Goal: Task Accomplishment & Management: Use online tool/utility

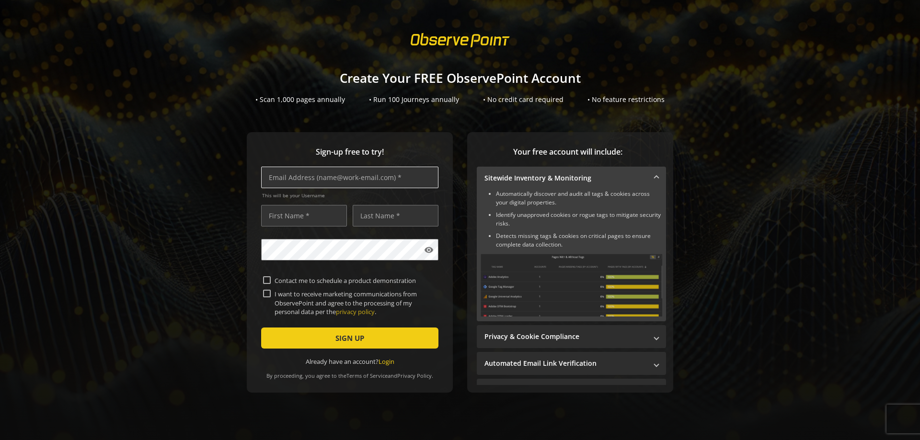
click at [325, 181] on input "text" at bounding box center [349, 178] width 177 height 22
type input "ryan_alec@hot"
click at [361, 373] on link "Terms of Service" at bounding box center [366, 375] width 41 height 7
click at [842, 327] on div "Sign-up free to try! ryan_alec@hot This will be your Username visibility Contac…" at bounding box center [459, 281] width 897 height 299
click at [376, 379] on link "Terms of Service" at bounding box center [366, 375] width 41 height 7
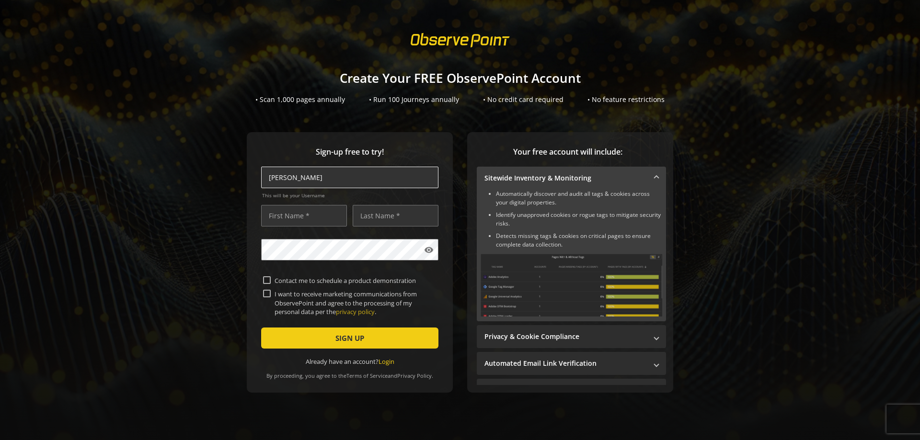
drag, startPoint x: 321, startPoint y: 177, endPoint x: 277, endPoint y: 187, distance: 44.7
click at [277, 187] on input "[PERSON_NAME]" at bounding box center [349, 178] width 177 height 22
click at [385, 364] on link "Login" at bounding box center [386, 361] width 16 height 9
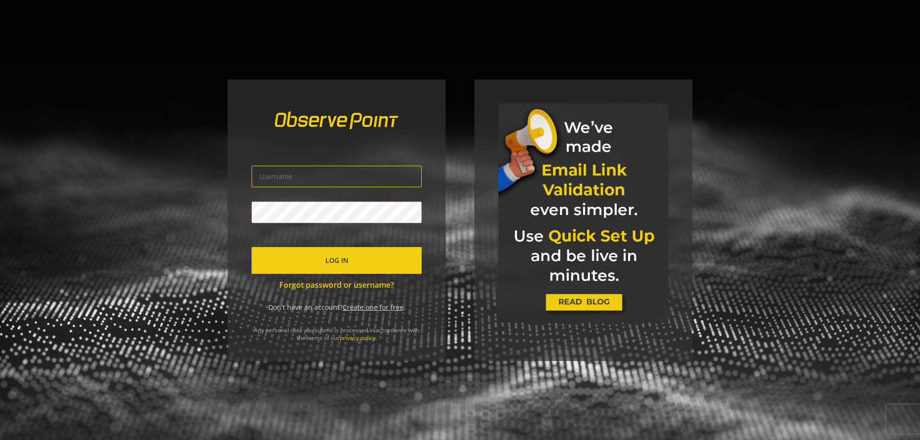
type input "alec.ryan@nationalexpress.com"
drag, startPoint x: 377, startPoint y: 173, endPoint x: 206, endPoint y: 172, distance: 171.0
click at [206, 172] on div "alec.ryan@nationalexpress.com Log In Forgot password or username? Don't have an…" at bounding box center [460, 220] width 920 height 440
click at [336, 261] on span "Log In" at bounding box center [336, 260] width 23 height 17
click at [367, 285] on link "Forgot password or username?" at bounding box center [336, 285] width 170 height 11
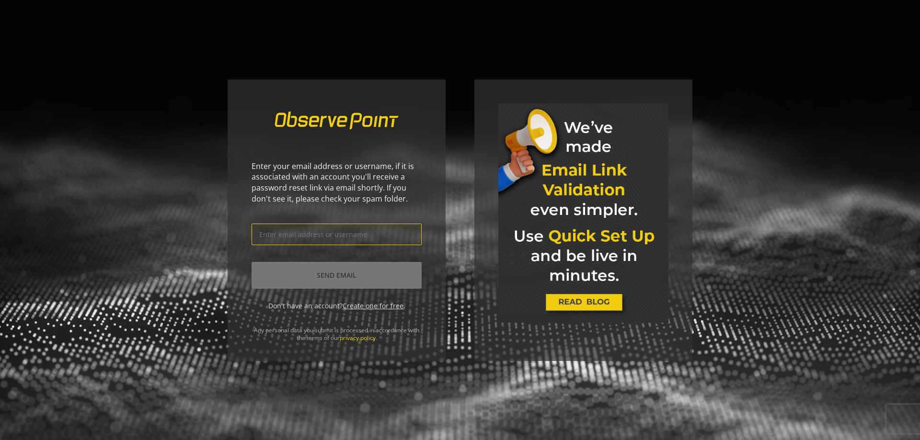
click at [324, 238] on input "text" at bounding box center [336, 235] width 170 height 22
paste input "alec.ryan@nationalexpress.com"
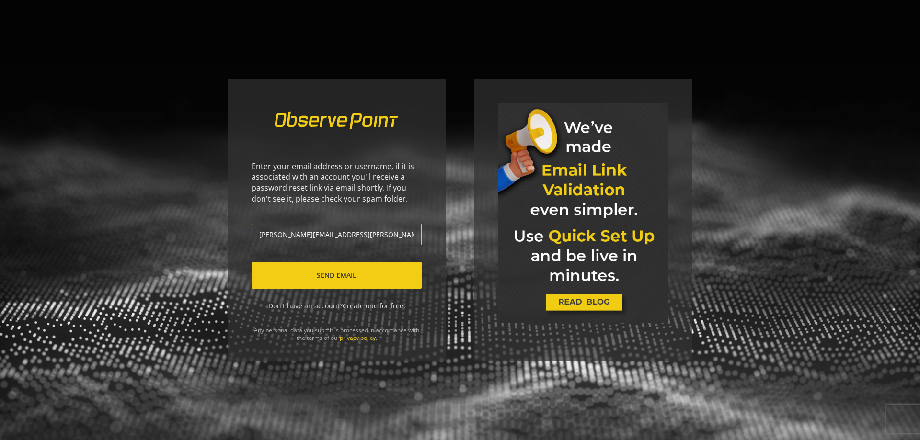
type input "alec.ryan@nationalexpress.com"
click at [344, 273] on span "Send Email" at bounding box center [337, 275] width 40 height 17
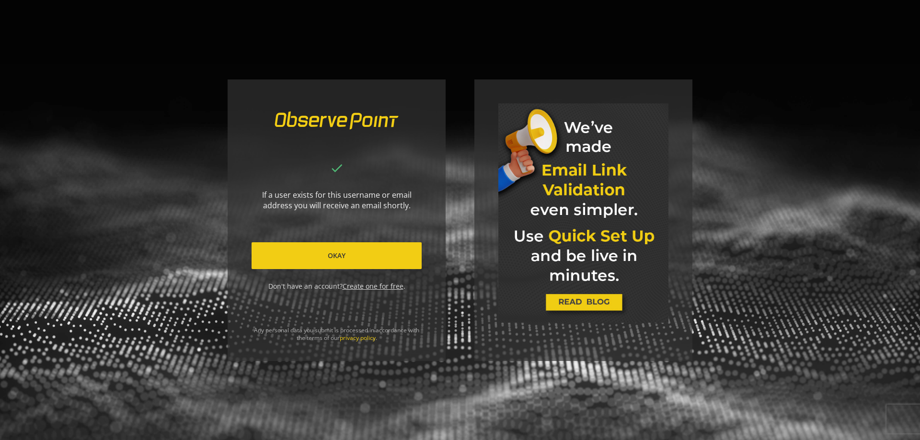
click at [209, 242] on div "done If a user exists for this username or email address you will receive an em…" at bounding box center [460, 220] width 920 height 440
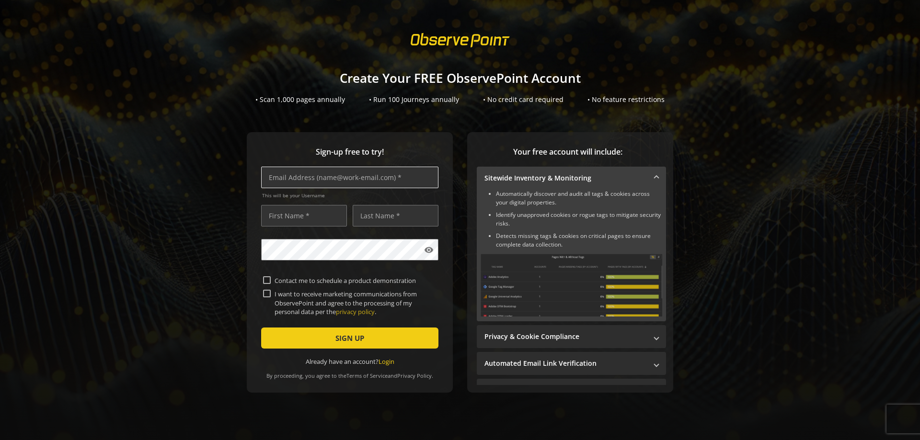
click at [342, 177] on input "text" at bounding box center [349, 178] width 177 height 22
type input "[PERSON_NAME][EMAIL_ADDRESS][DOMAIN_NAME]"
type input "[PERSON_NAME]"
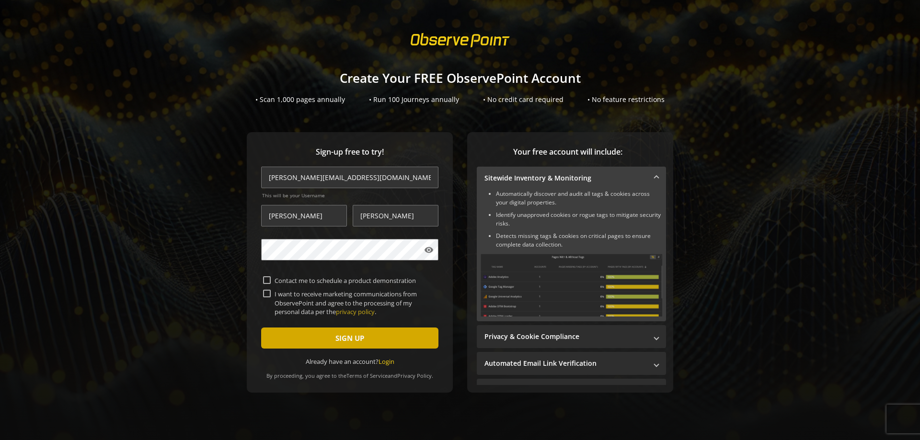
click at [406, 340] on span "submit" at bounding box center [349, 338] width 177 height 23
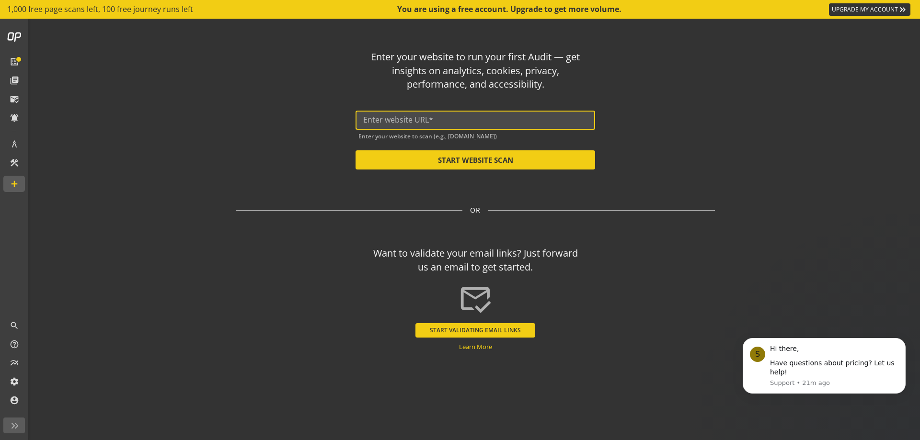
click at [419, 122] on input "text" at bounding box center [475, 119] width 224 height 9
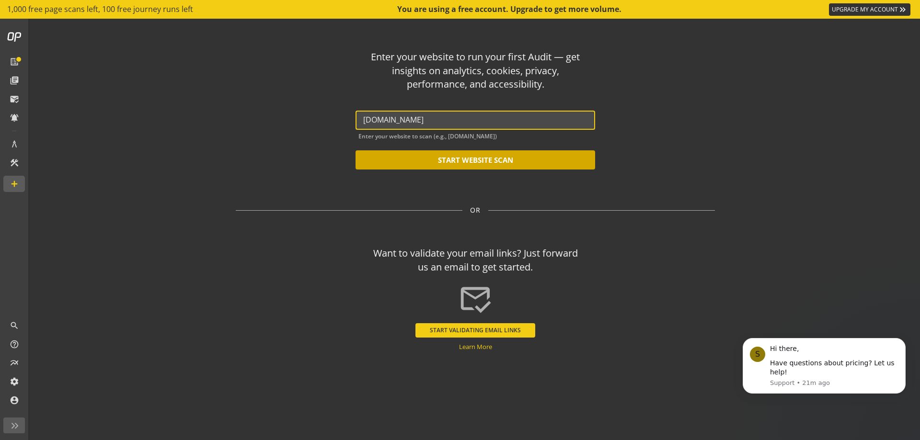
click at [447, 158] on button "START WEBSITE SCAN" at bounding box center [474, 159] width 239 height 19
type input "[URL][DOMAIN_NAME]"
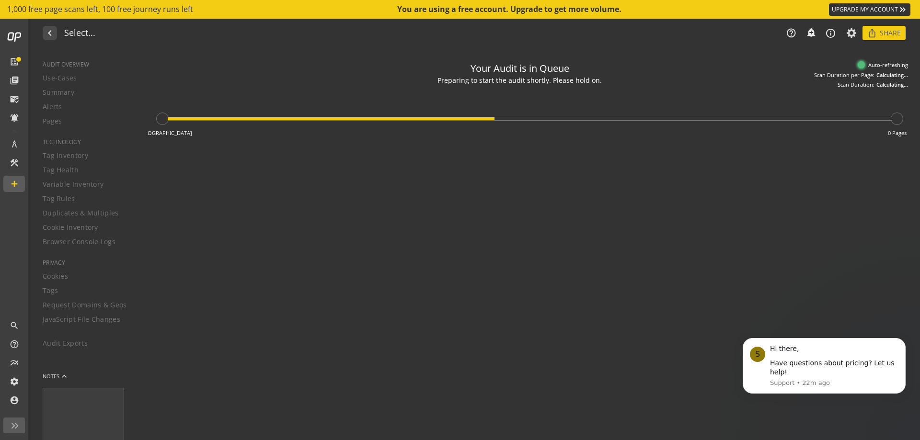
type textarea "Notes can include: -a description of what this audit is validating -changes in …"
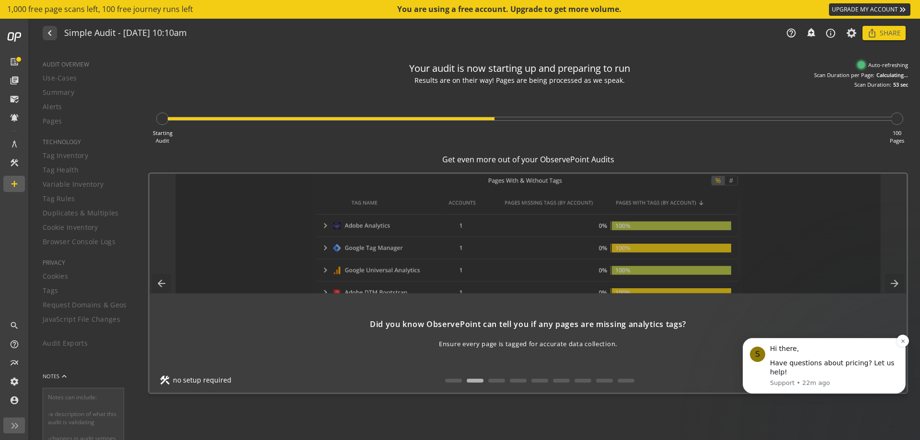
click at [832, 379] on p "Support • 22m ago" at bounding box center [834, 383] width 128 height 9
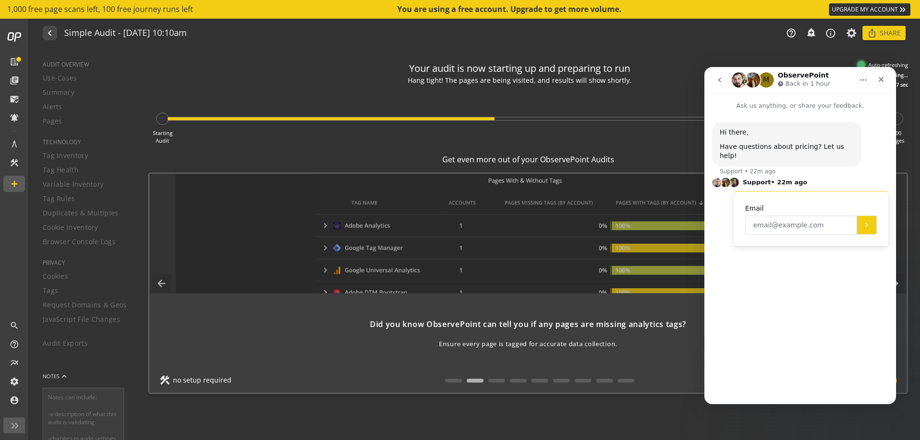
click at [791, 216] on input "Enter your email" at bounding box center [801, 225] width 112 height 19
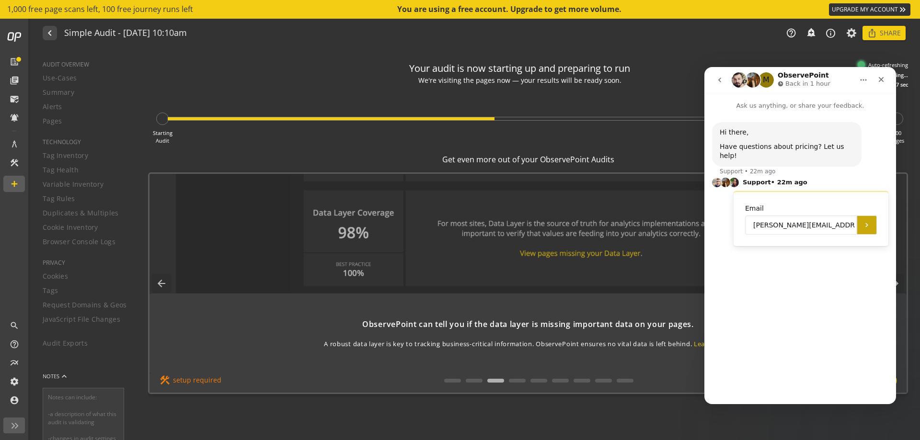
type input "[PERSON_NAME][EMAIL_ADDRESS][DOMAIN_NAME]"
click at [865, 221] on icon "Submit" at bounding box center [867, 225] width 8 height 8
type textarea "G"
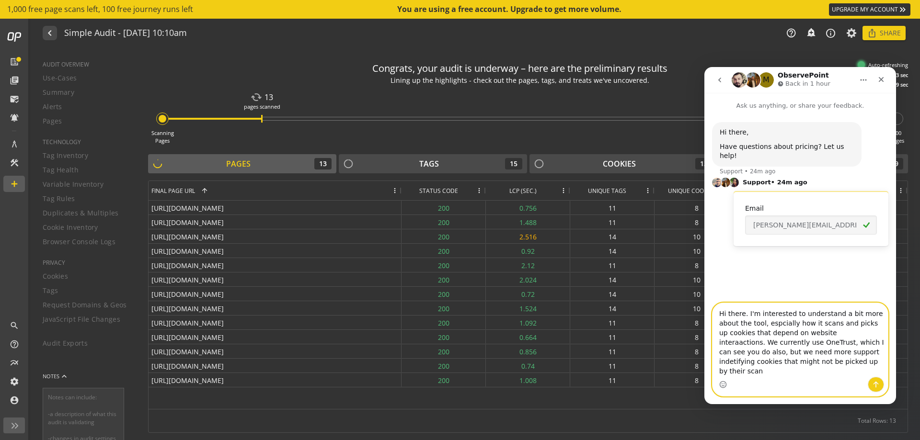
type textarea "Hi there. I'm interested to understand a bit more about the tool, espcially how…"
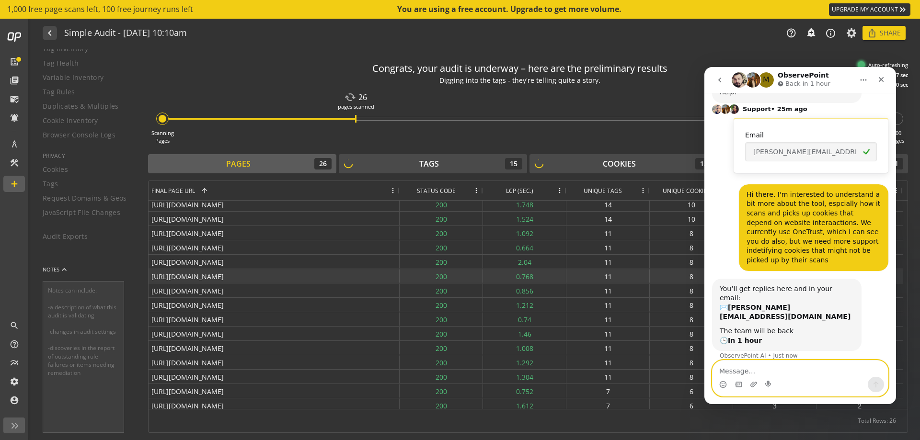
scroll to position [165, 0]
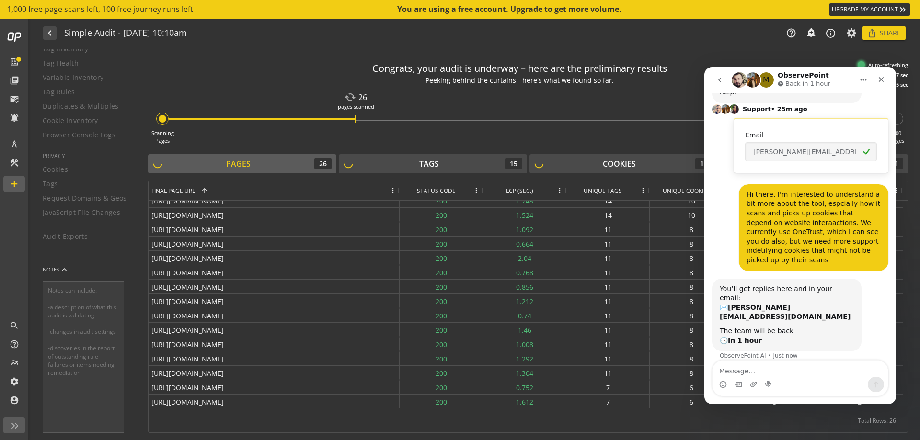
click at [717, 80] on icon "go back" at bounding box center [720, 80] width 8 height 8
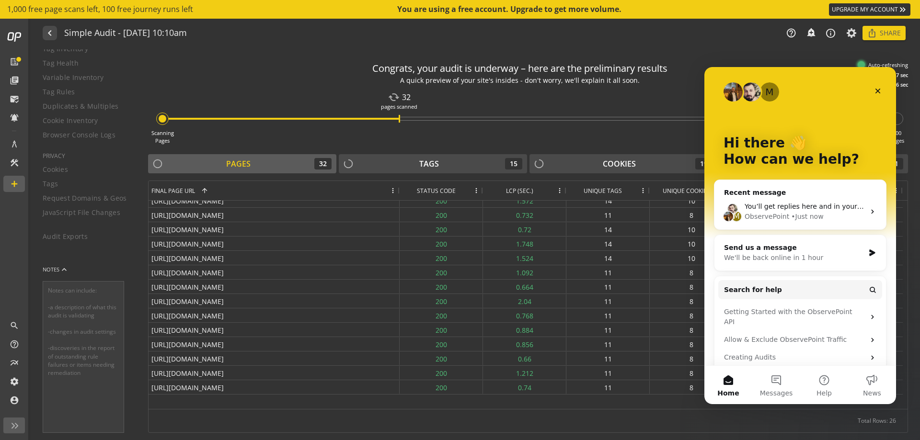
scroll to position [0, 0]
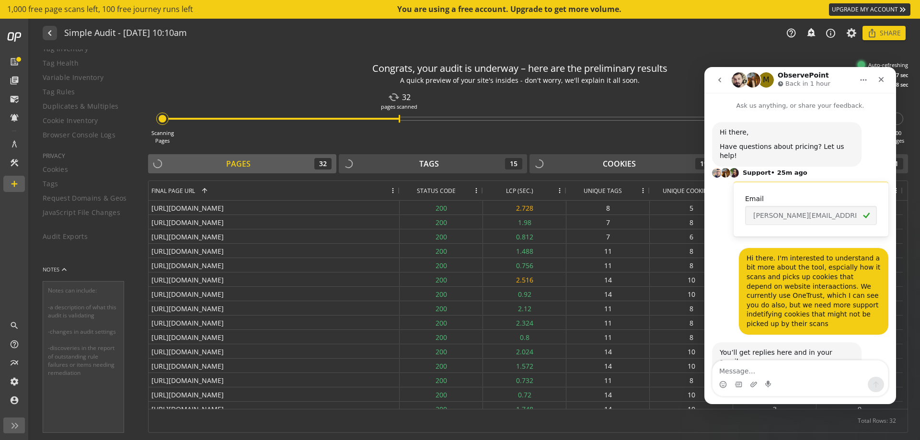
scroll to position [64, 0]
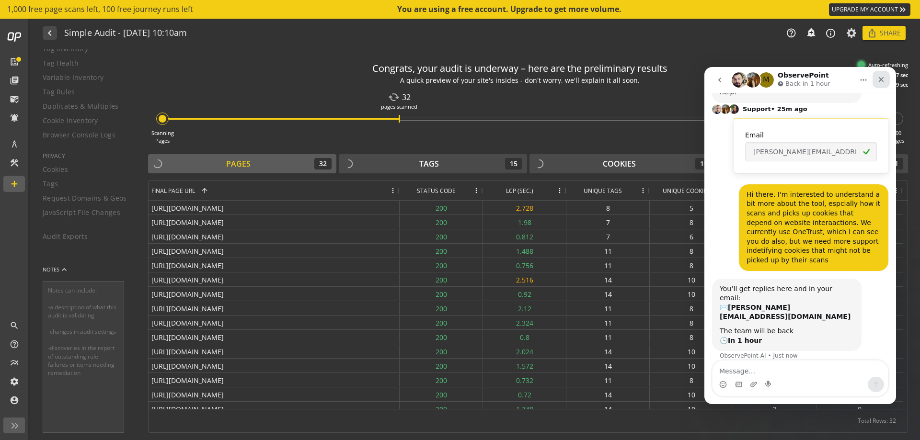
click at [880, 83] on icon "Close" at bounding box center [881, 80] width 8 height 8
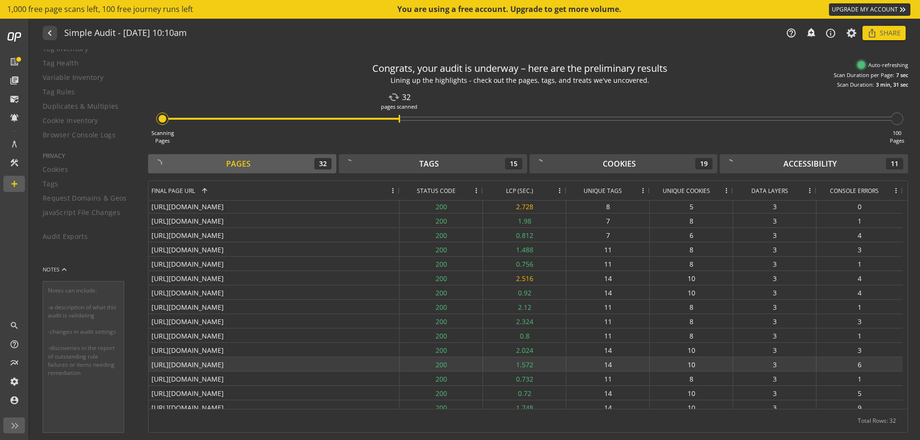
scroll to position [0, 0]
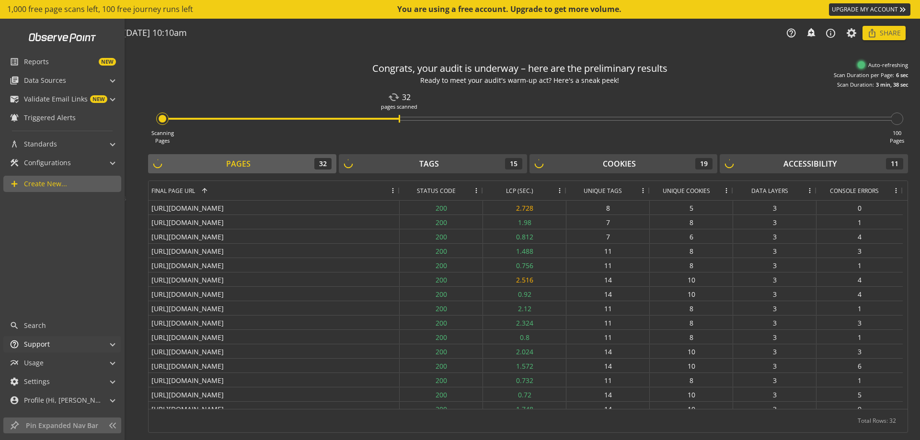
click at [54, 340] on mat-panel-title "help_outline Support" at bounding box center [56, 344] width 93 height 16
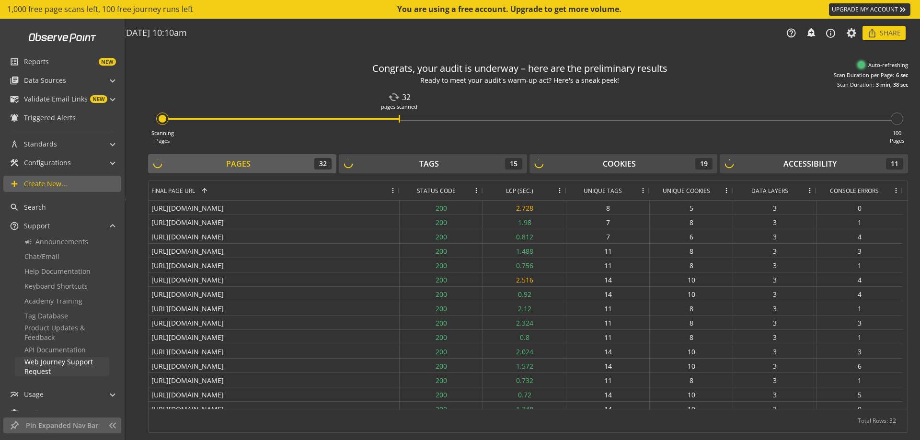
scroll to position [31, 0]
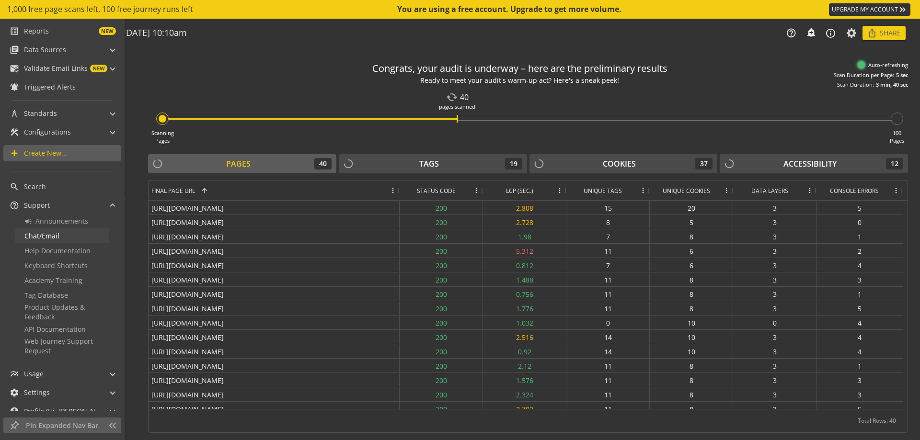
click at [61, 242] on link "Chat/Email" at bounding box center [62, 235] width 94 height 15
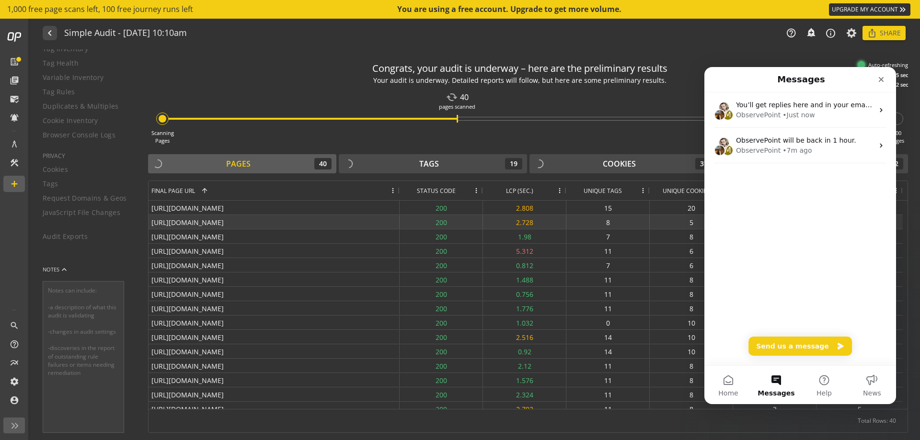
scroll to position [0, 0]
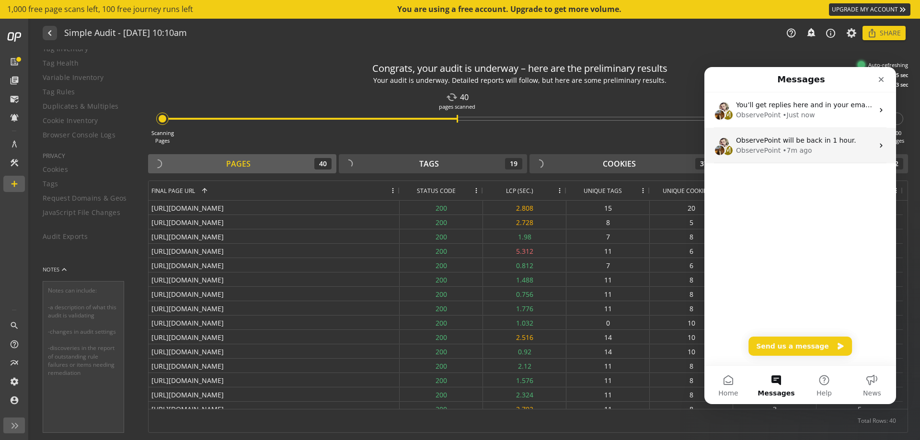
click at [845, 154] on div "ObservePoint • 7m ago" at bounding box center [804, 151] width 137 height 10
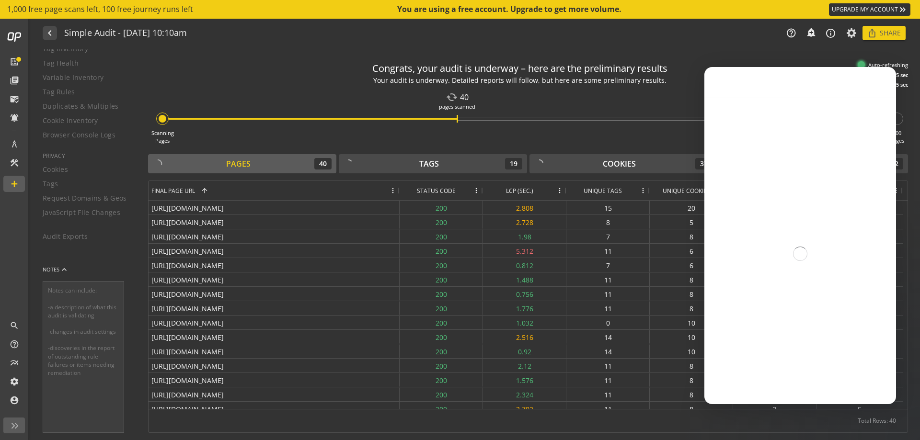
scroll to position [516, 0]
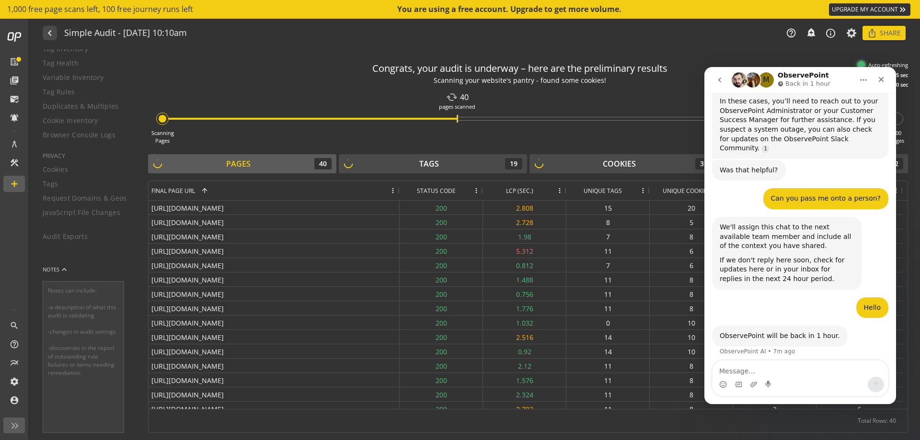
click at [716, 83] on icon "go back" at bounding box center [720, 80] width 8 height 8
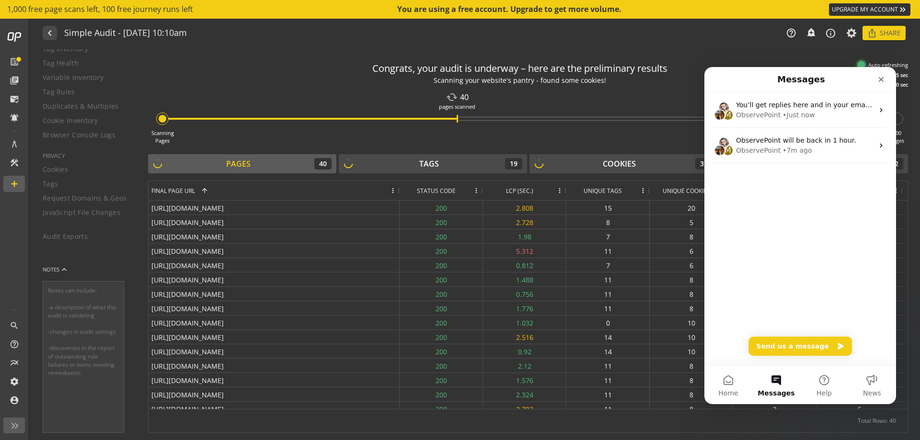
scroll to position [0, 0]
click at [809, 120] on div "ObservePoint • Just now" at bounding box center [804, 115] width 137 height 10
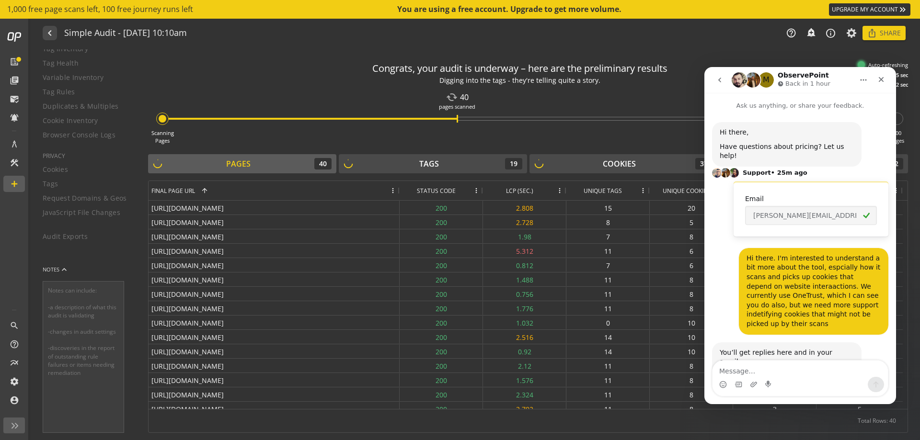
scroll to position [64, 0]
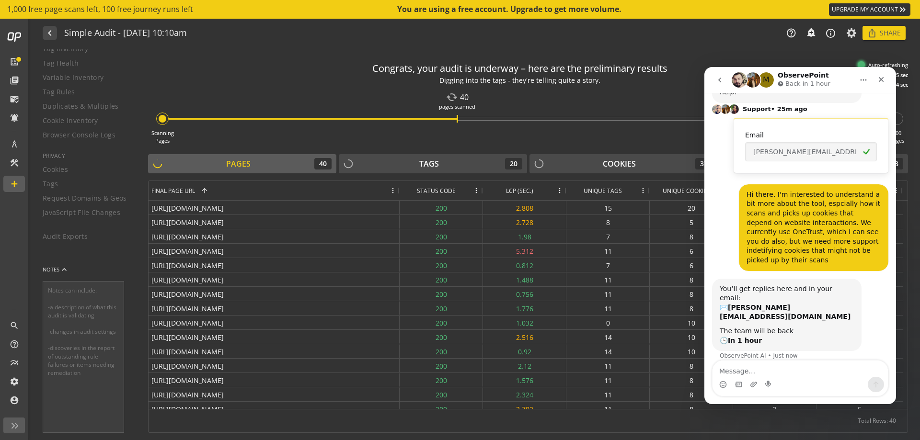
click at [724, 80] on button "go back" at bounding box center [719, 80] width 18 height 18
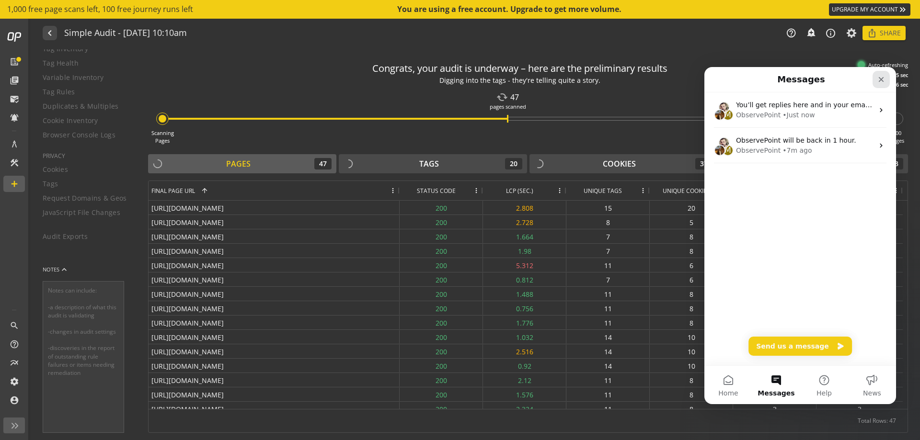
click at [884, 82] on icon "Close" at bounding box center [881, 80] width 8 height 8
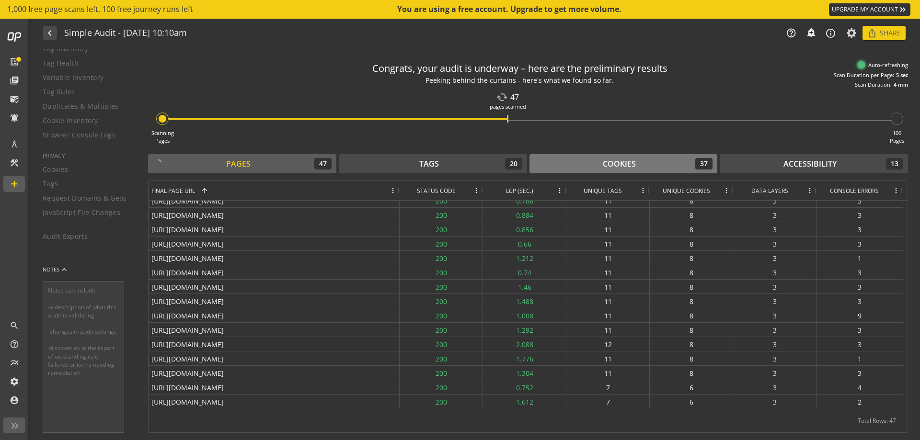
click at [673, 164] on div "Cookies 37" at bounding box center [623, 163] width 179 height 11
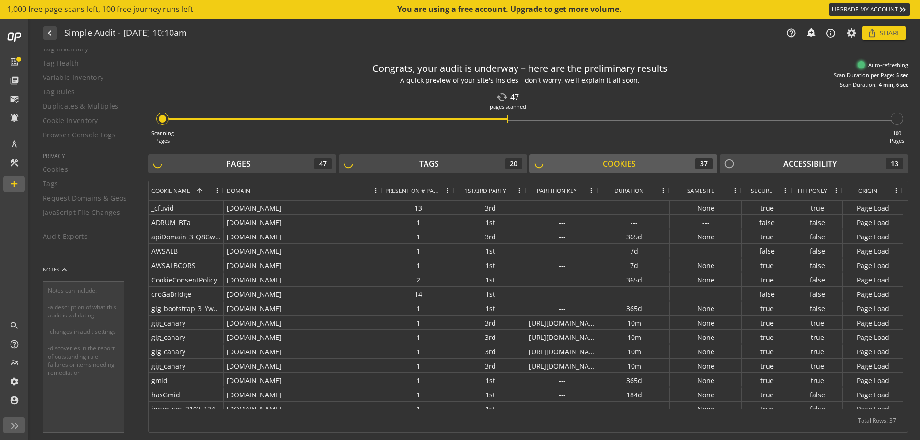
drag, startPoint x: 297, startPoint y: 191, endPoint x: 345, endPoint y: 253, distance: 78.8
click at [387, 228] on div "Cookie Name 1 Domain Present on # Pages" at bounding box center [527, 295] width 759 height 228
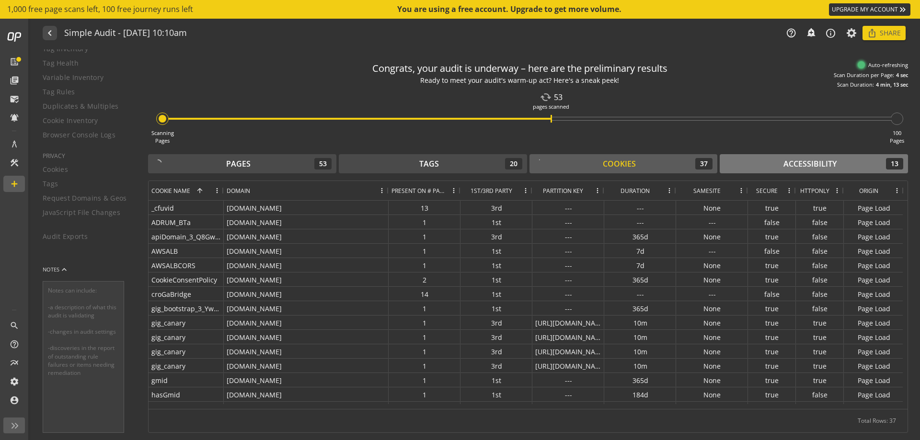
click at [796, 171] on button "Accessibility 13" at bounding box center [813, 163] width 188 height 19
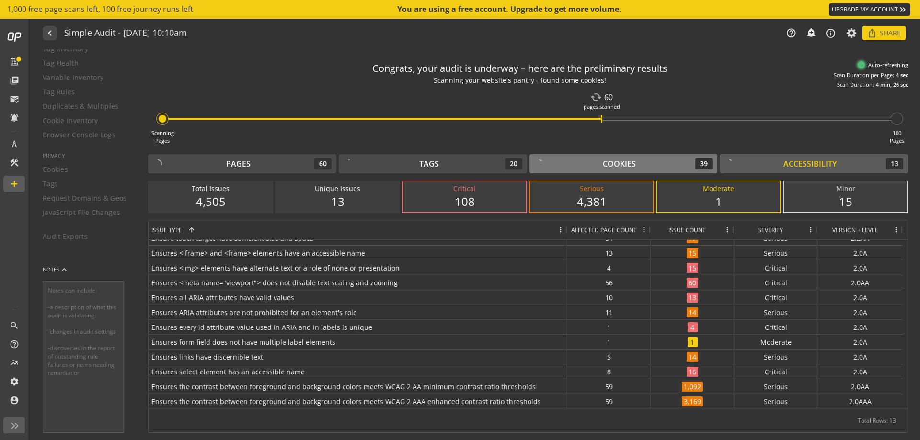
click at [670, 163] on div "Cookies 39" at bounding box center [623, 163] width 179 height 11
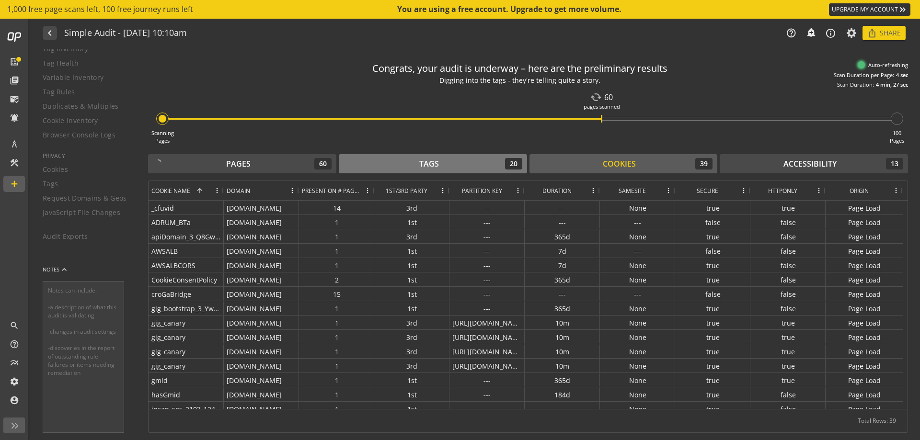
click at [487, 163] on div "Tags 20" at bounding box center [432, 163] width 179 height 11
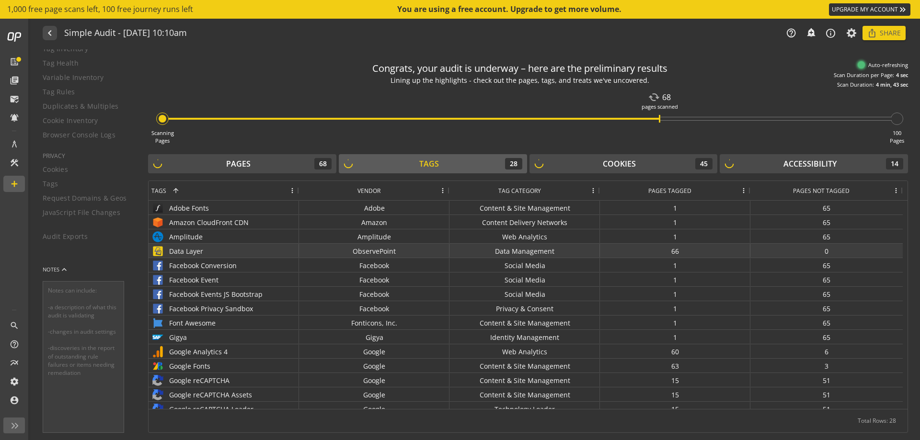
click at [186, 247] on div "Data Layer" at bounding box center [223, 251] width 145 height 14
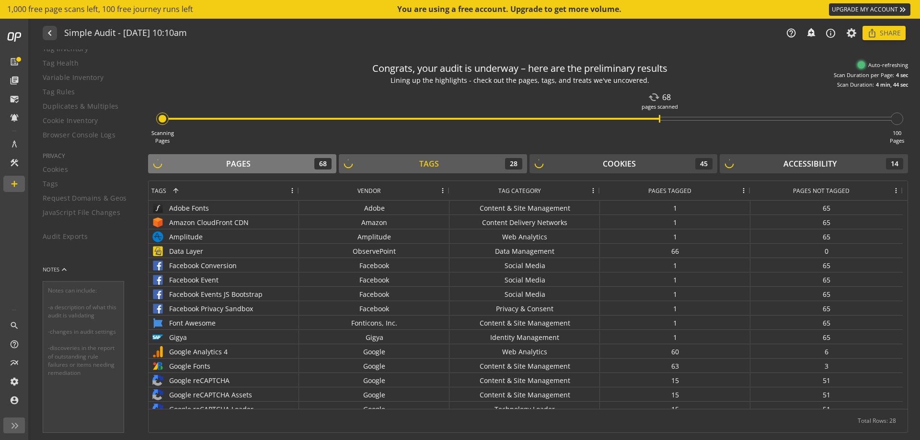
click at [236, 167] on div "Pages" at bounding box center [238, 164] width 24 height 11
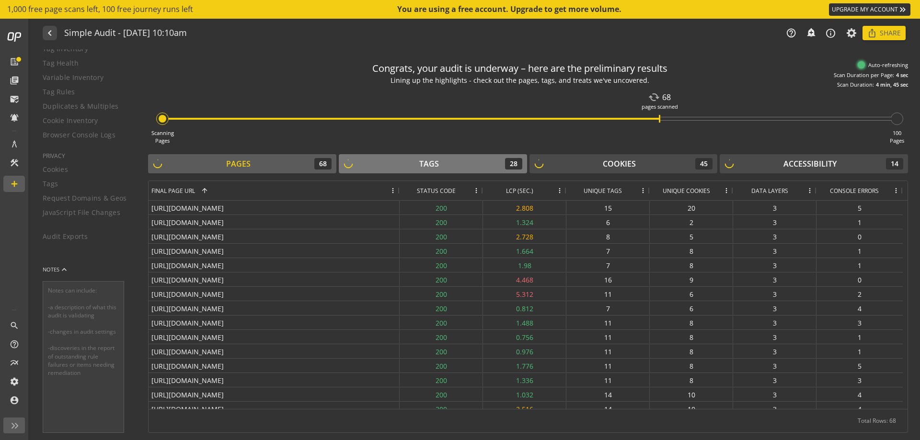
click at [470, 170] on button "Tags 28" at bounding box center [433, 163] width 188 height 19
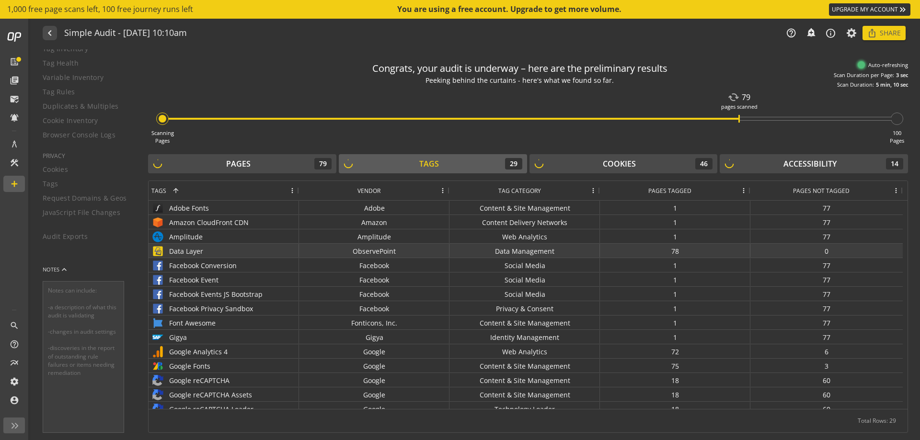
click at [212, 250] on div "Data Layer" at bounding box center [223, 251] width 145 height 14
click at [177, 253] on div "Data Layer" at bounding box center [223, 251] width 145 height 14
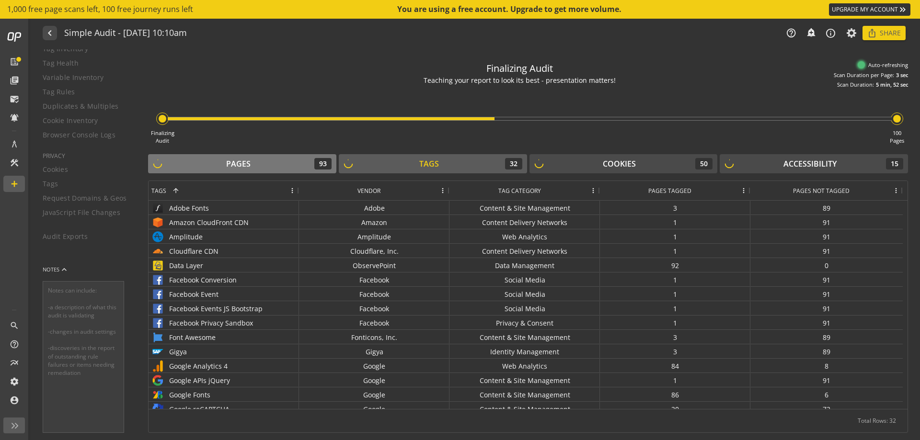
click at [246, 172] on button "Pages 93" at bounding box center [242, 163] width 188 height 19
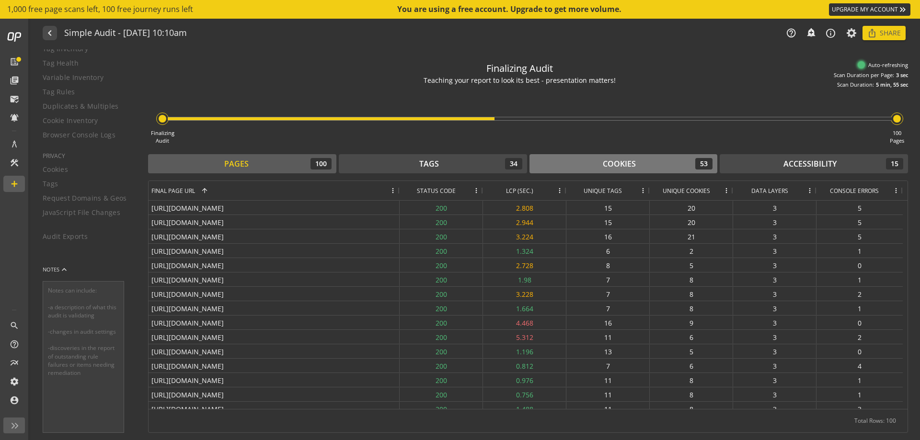
click at [612, 169] on div "Cookies" at bounding box center [619, 164] width 33 height 11
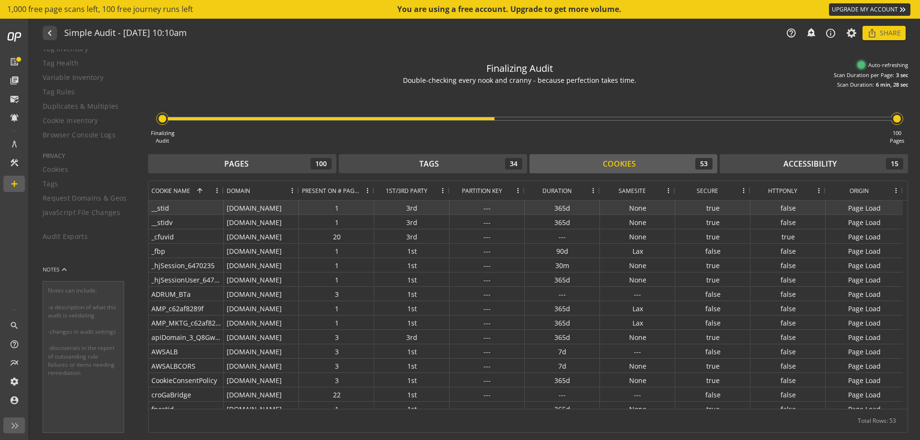
click at [330, 210] on div "1" at bounding box center [336, 208] width 75 height 14
click at [336, 209] on div "1" at bounding box center [336, 208] width 75 height 14
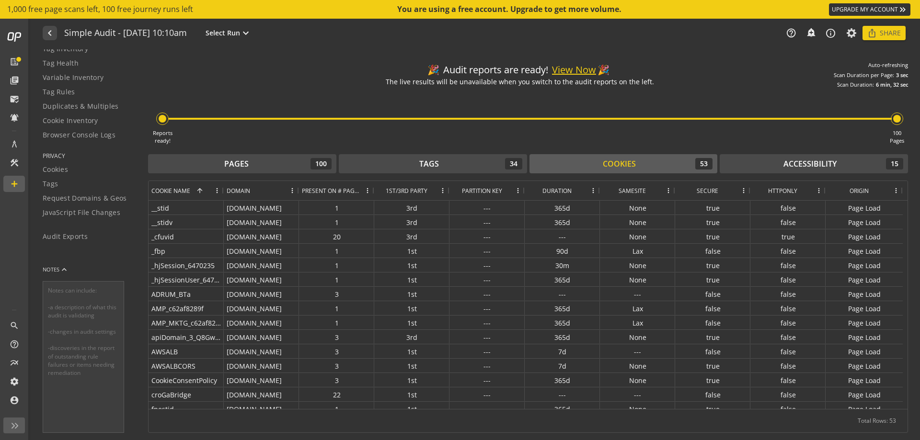
click at [567, 72] on button "View Now" at bounding box center [574, 70] width 44 height 14
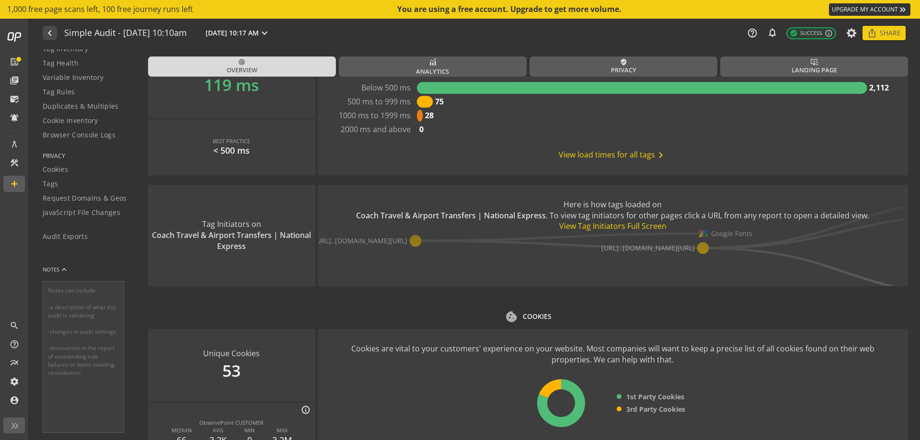
scroll to position [1189, 0]
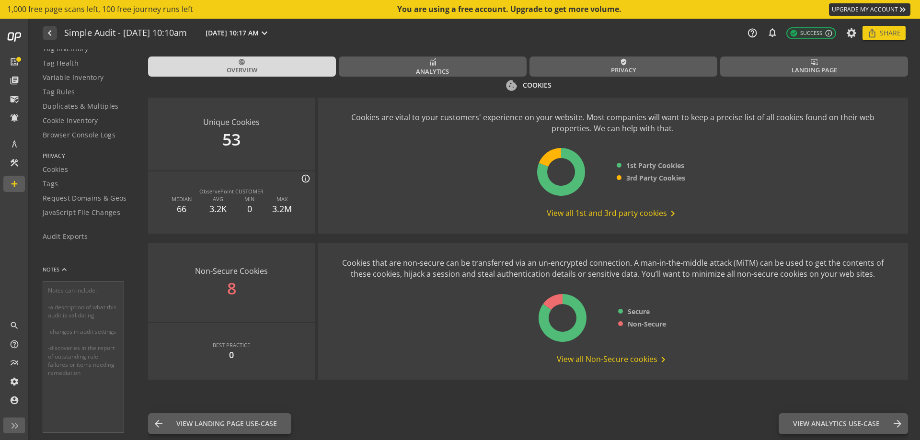
click at [576, 362] on span "View all Non-Secure cookies chevron_right" at bounding box center [613, 359] width 112 height 11
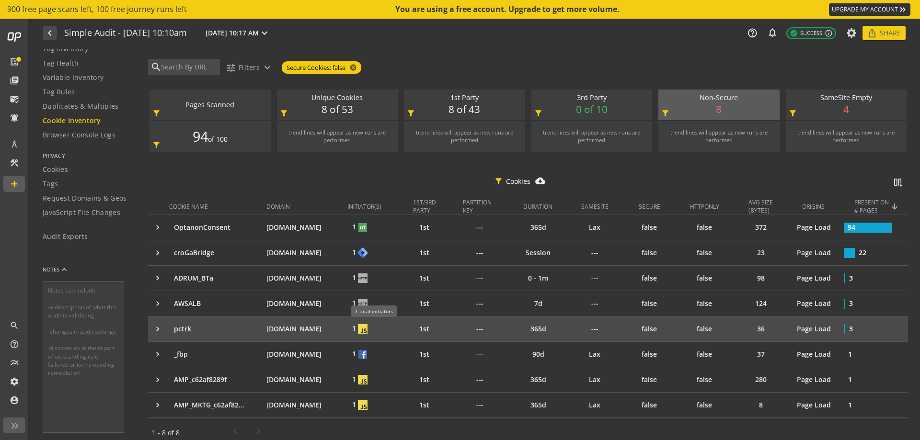
click at [367, 329] on img at bounding box center [363, 329] width 10 height 10
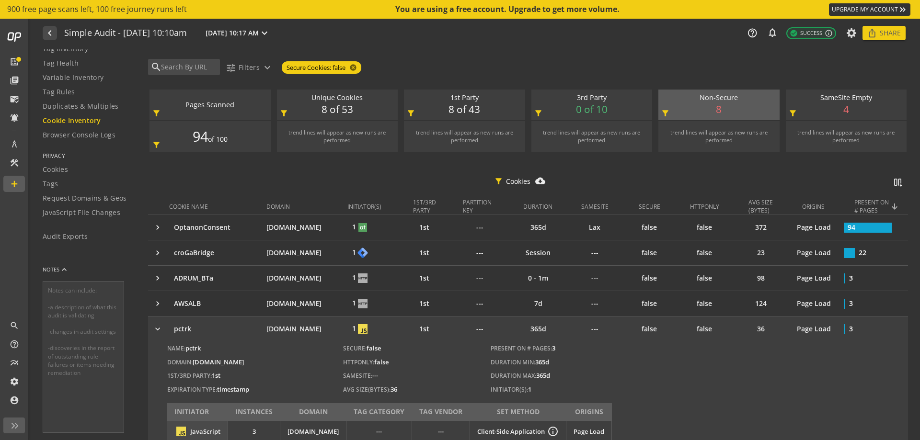
click at [367, 329] on img at bounding box center [363, 329] width 10 height 10
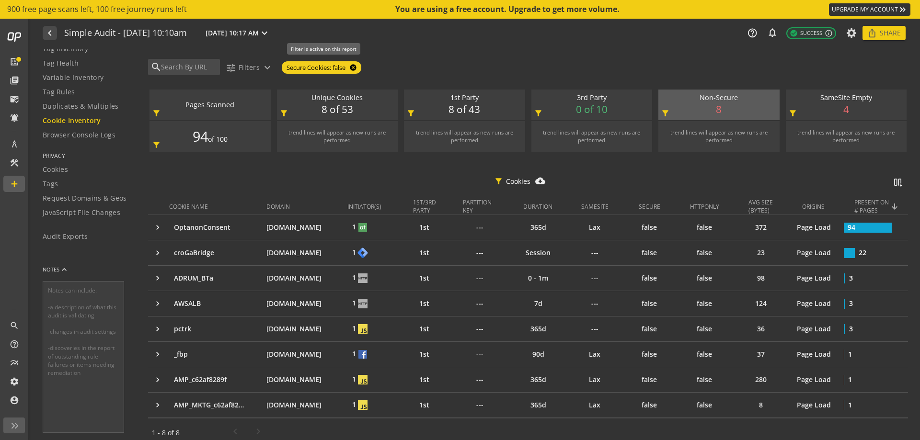
click at [355, 67] on mat-icon "cancel" at bounding box center [351, 68] width 13 height 8
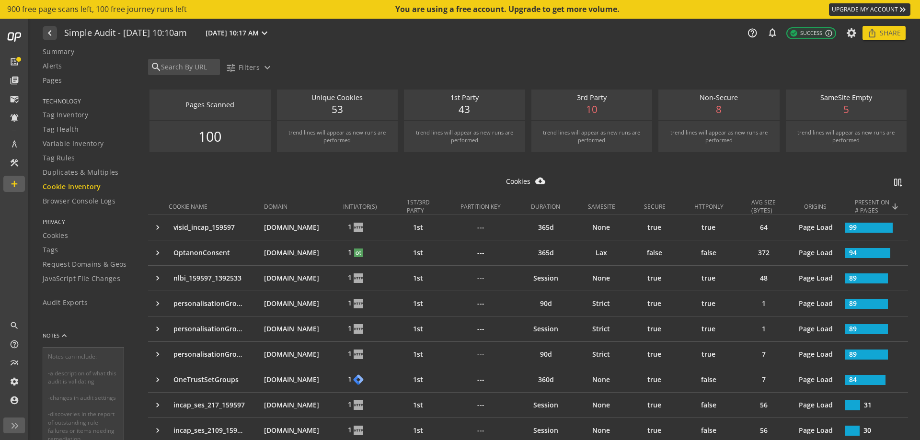
scroll to position [107, 0]
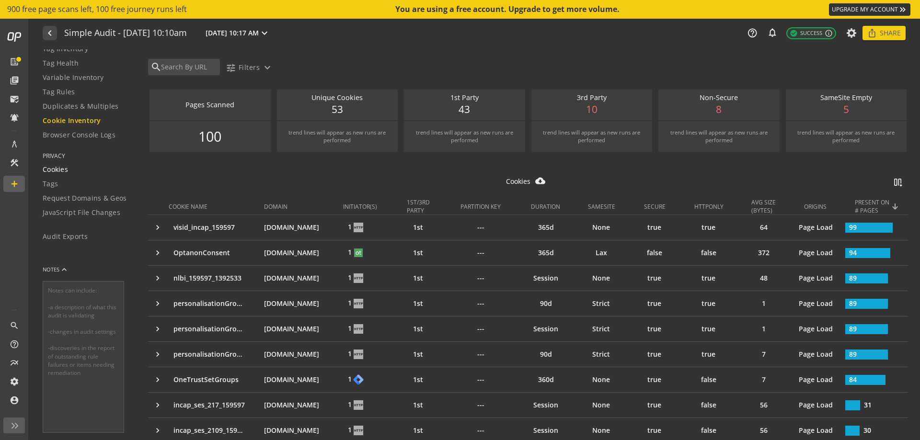
click at [59, 167] on span "Cookies" at bounding box center [55, 170] width 25 height 10
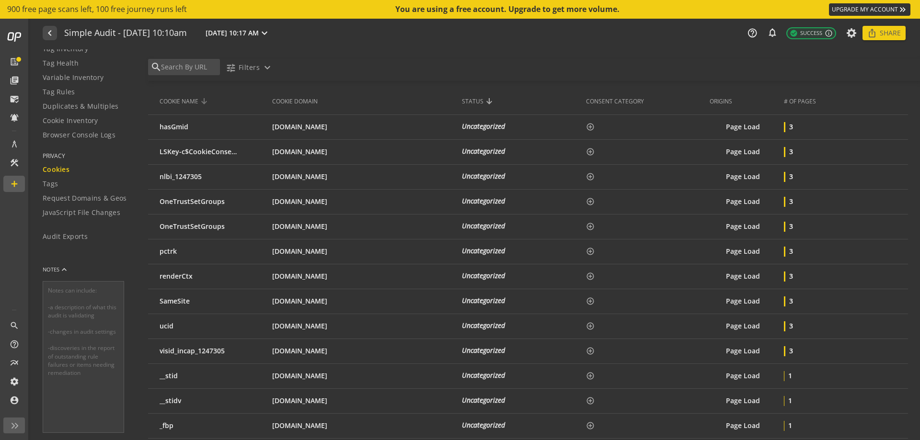
scroll to position [814, 0]
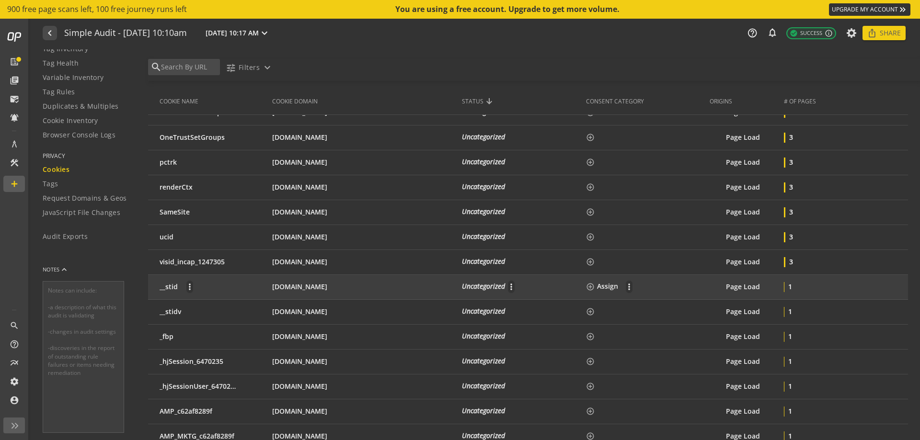
click at [250, 289] on div "__stid more_vert" at bounding box center [211, 286] width 105 height 13
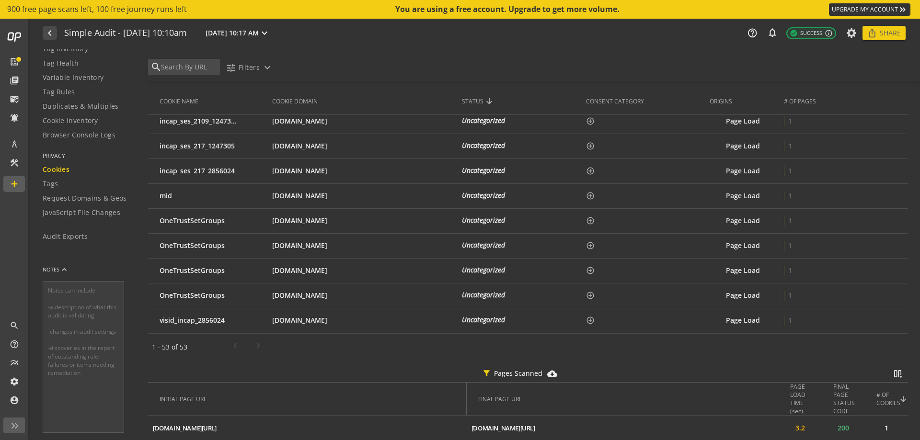
scroll to position [1258, 0]
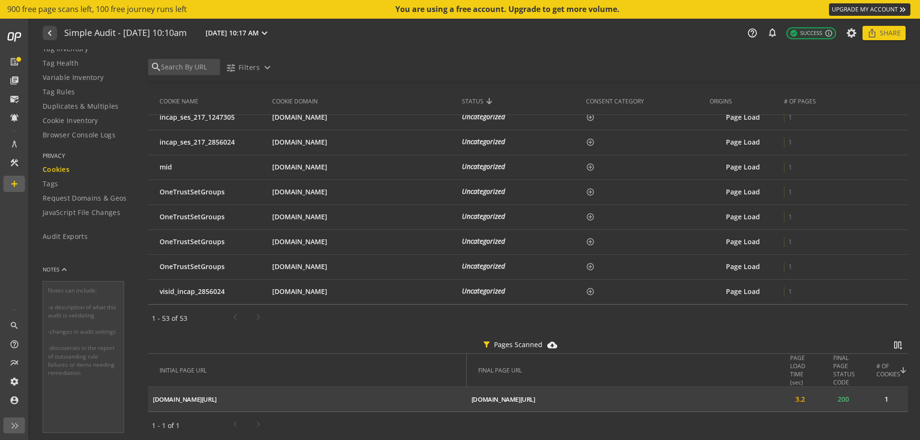
drag, startPoint x: 610, startPoint y: 403, endPoint x: 461, endPoint y: 402, distance: 148.5
click at [467, 402] on td "[DOMAIN_NAME][URL] ios_share" at bounding box center [623, 399] width 312 height 25
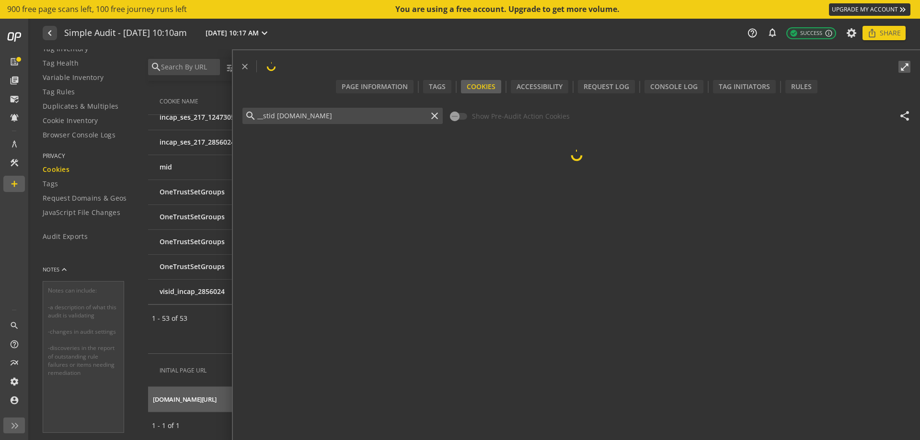
copy div "[DOMAIN_NAME][URL]"
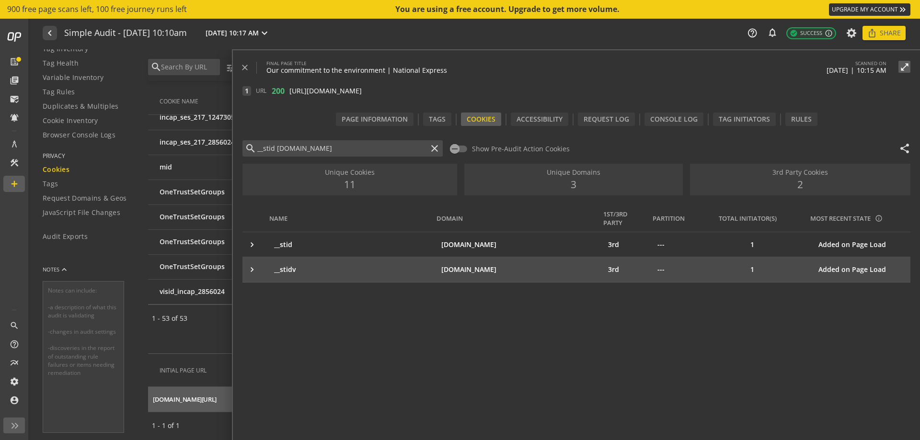
click at [253, 268] on mat-icon "keyboard_arrow_right" at bounding box center [252, 270] width 10 height 10
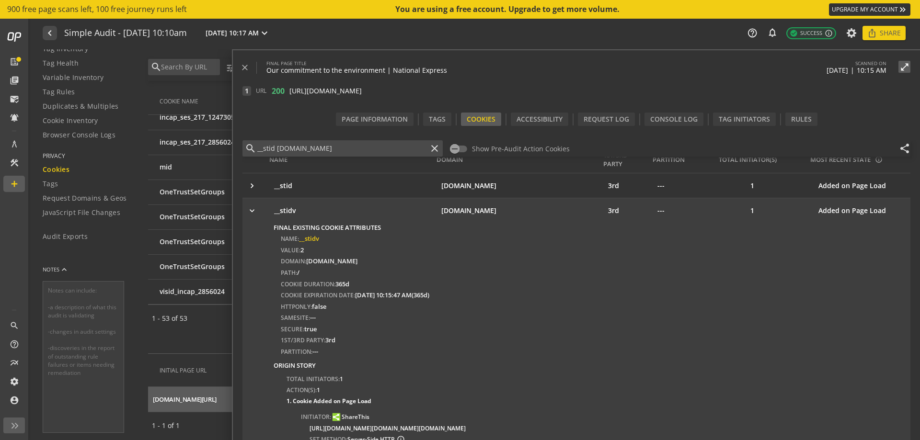
scroll to position [64, 0]
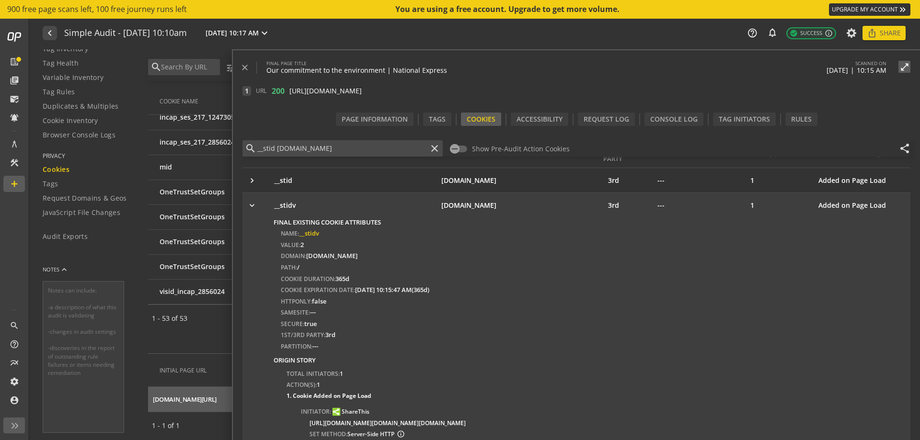
click at [252, 207] on mat-icon "keyboard_arrow_right" at bounding box center [252, 206] width 10 height 10
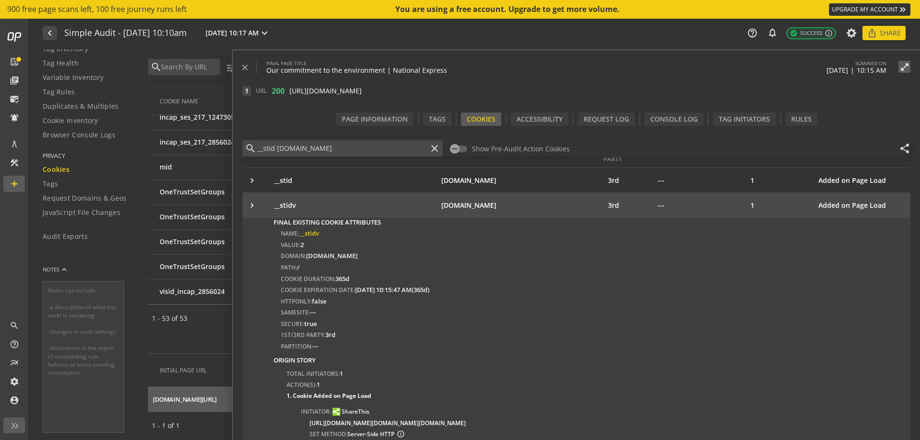
scroll to position [0, 0]
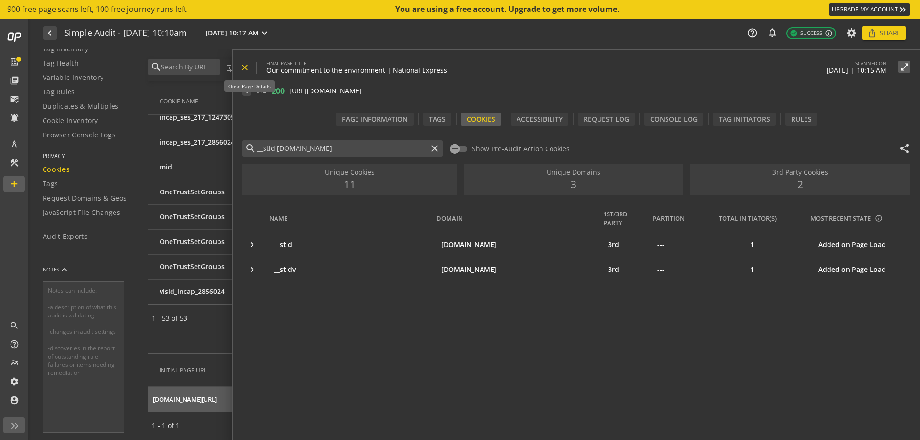
click at [248, 68] on mat-icon "close" at bounding box center [245, 68] width 10 height 10
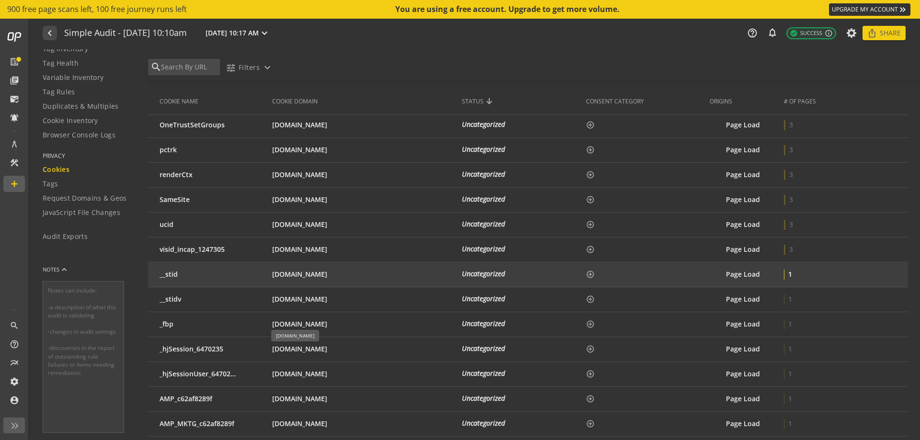
scroll to position [875, 0]
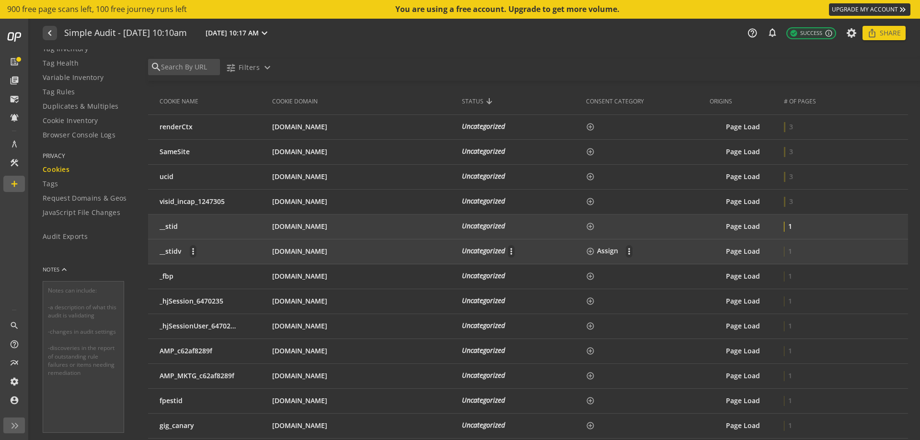
click at [246, 252] on div "__stidv more_vert" at bounding box center [211, 251] width 105 height 13
click at [250, 228] on div "__stid more_vert" at bounding box center [211, 226] width 105 height 13
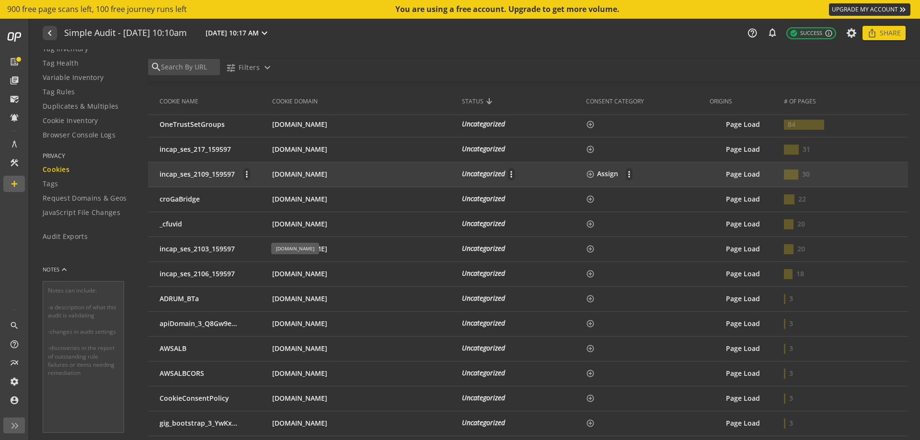
scroll to position [287, 0]
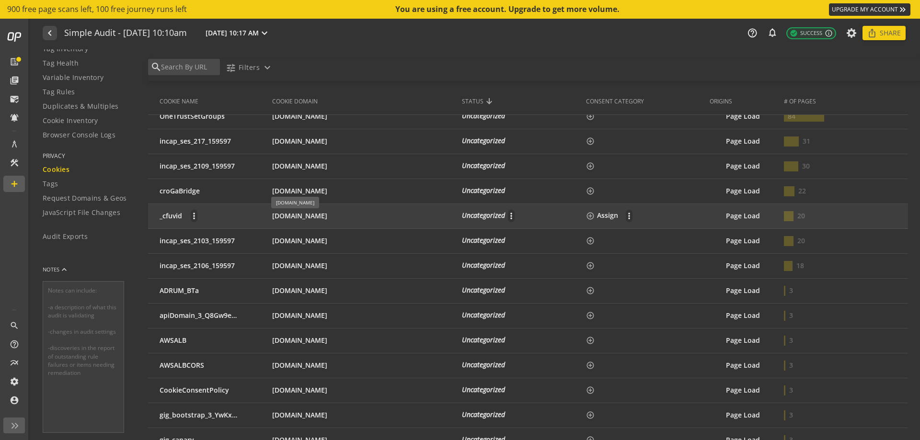
click at [327, 216] on div "[DOMAIN_NAME]" at bounding box center [360, 216] width 177 height 10
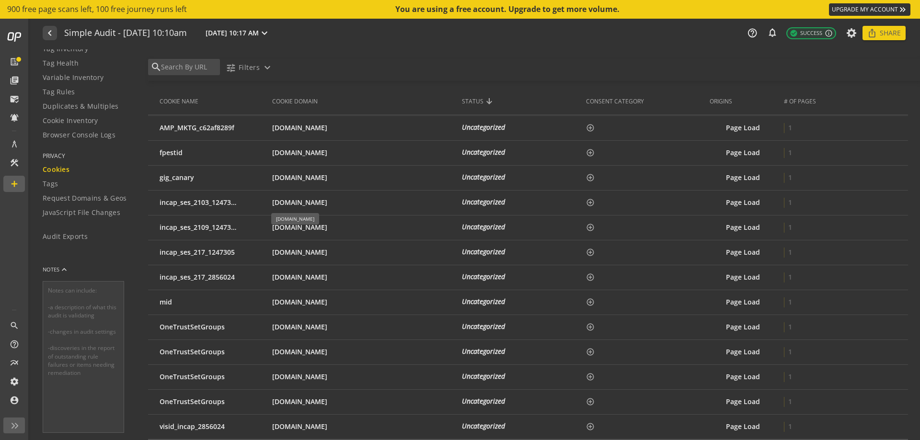
scroll to position [1204, 0]
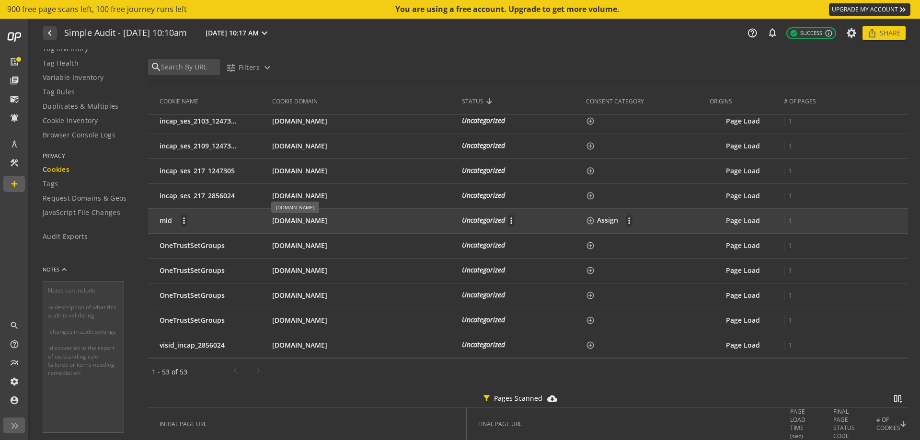
click at [357, 221] on div "[DOMAIN_NAME]" at bounding box center [360, 221] width 177 height 10
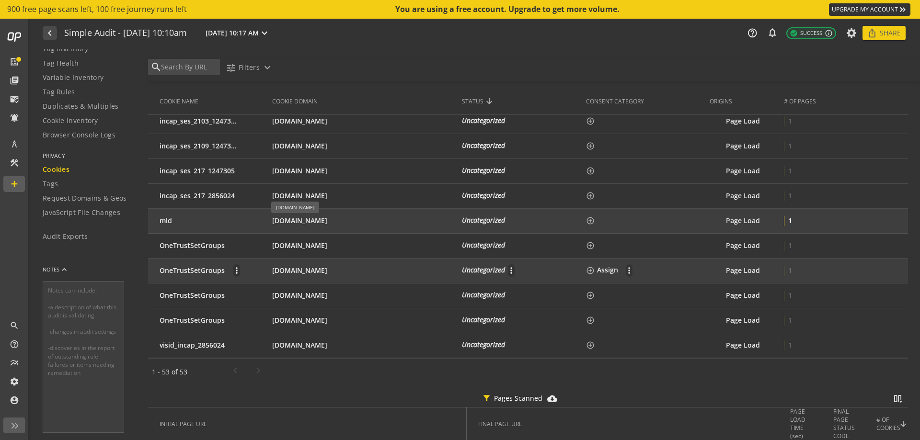
scroll to position [1258, 0]
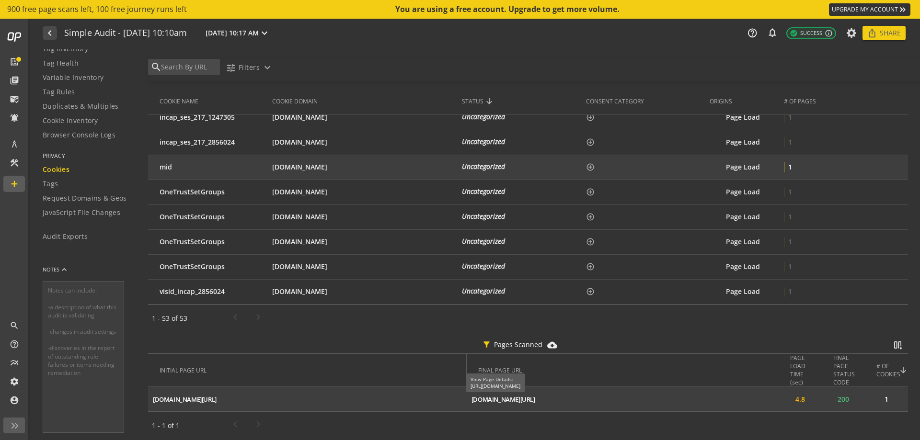
click at [526, 398] on div "[DOMAIN_NAME][URL]" at bounding box center [503, 399] width 64 height 9
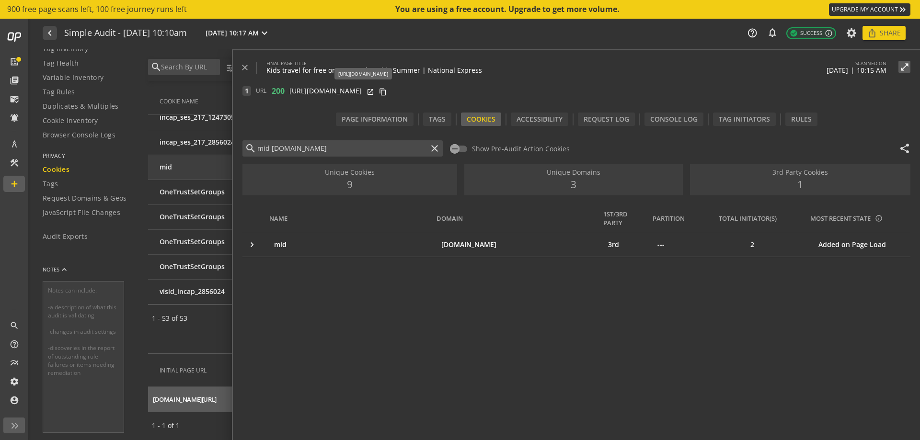
click at [330, 92] on span "[URL][DOMAIN_NAME]" at bounding box center [325, 91] width 72 height 10
click at [374, 93] on mat-icon "open_in_new" at bounding box center [370, 91] width 8 height 8
click at [240, 67] on mat-icon "close" at bounding box center [245, 68] width 10 height 10
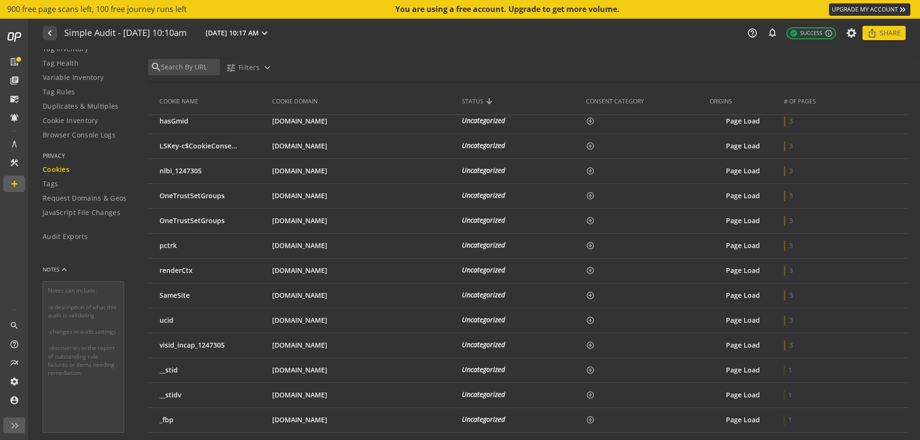
scroll to position [922, 0]
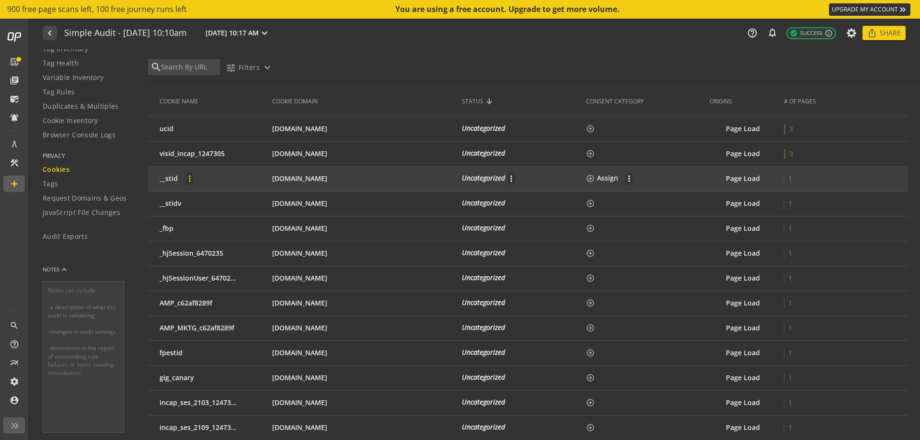
click at [195, 182] on span at bounding box center [189, 178] width 23 height 23
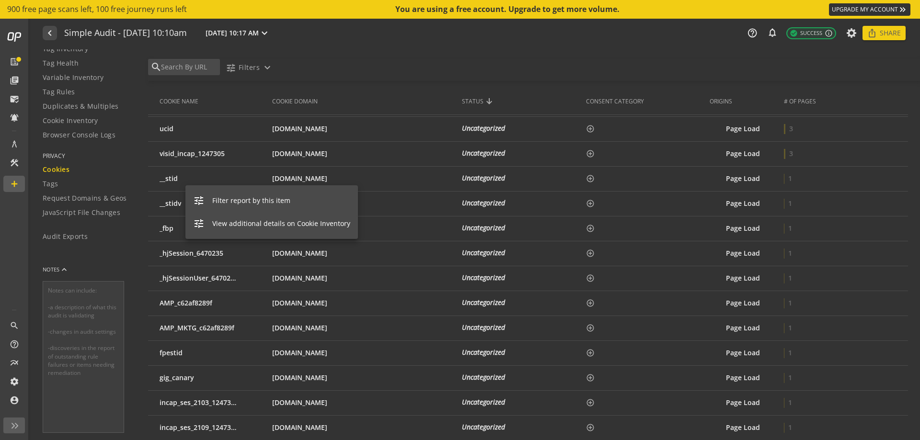
click at [169, 178] on div at bounding box center [460, 220] width 920 height 440
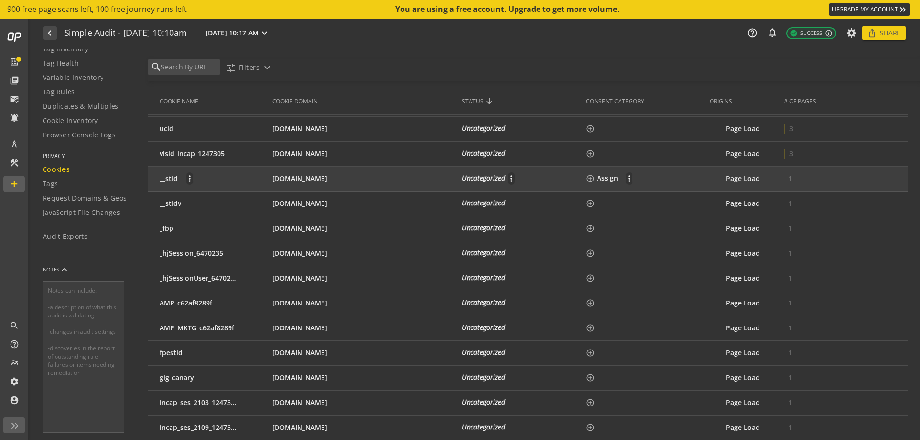
click at [287, 173] on td "[DOMAIN_NAME]" at bounding box center [367, 179] width 190 height 25
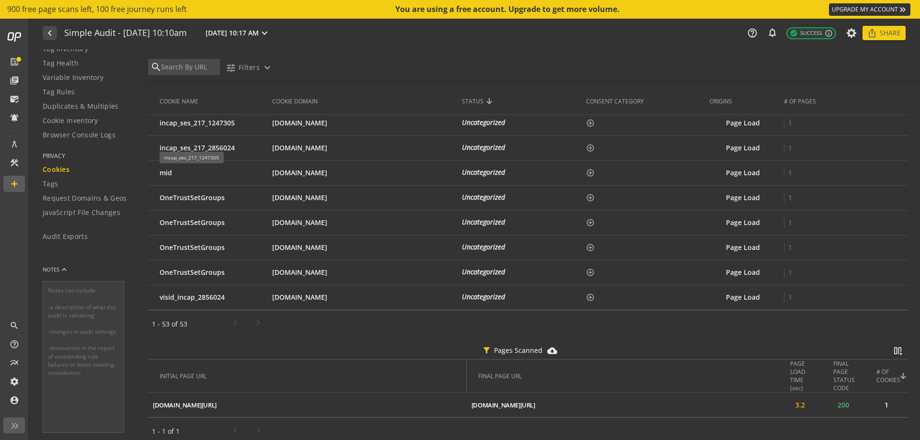
scroll to position [1258, 0]
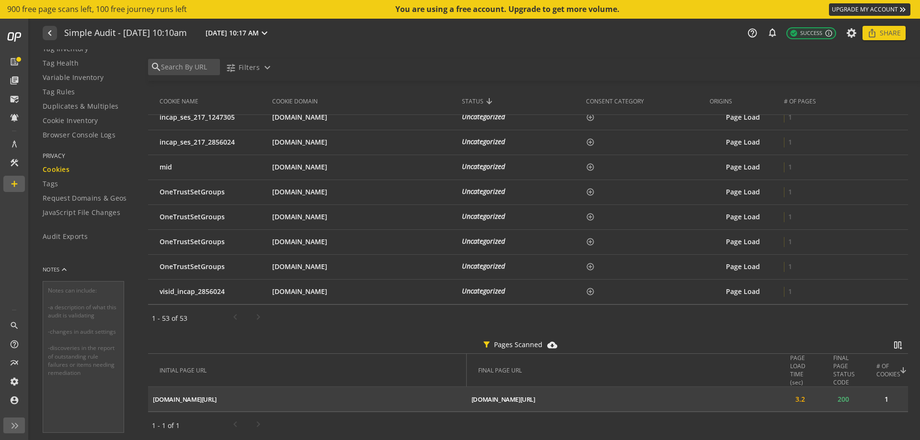
drag, startPoint x: 290, startPoint y: 396, endPoint x: 151, endPoint y: 398, distance: 139.4
click at [151, 398] on td "[DOMAIN_NAME][URL] ios_share" at bounding box center [307, 399] width 319 height 25
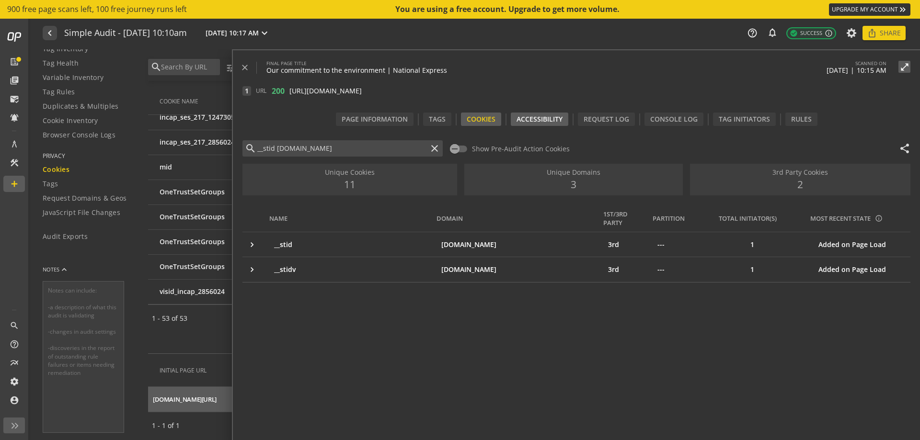
copy div "[DOMAIN_NAME][URL]"
click at [250, 69] on span at bounding box center [248, 67] width 16 height 23
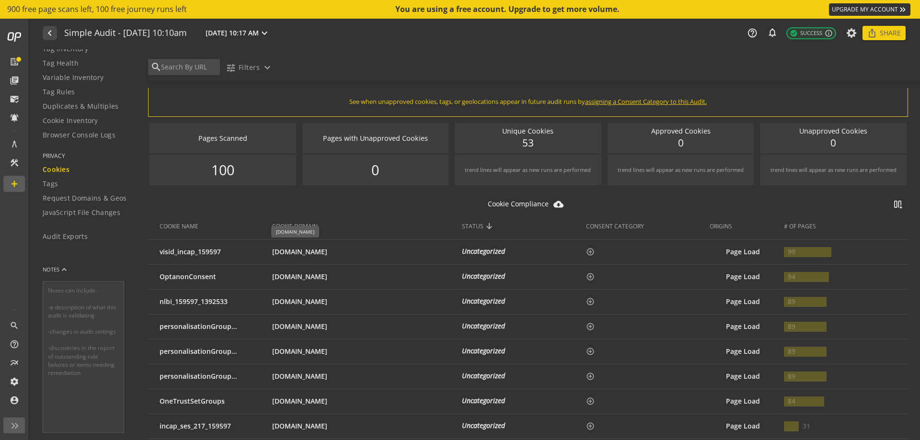
scroll to position [0, 0]
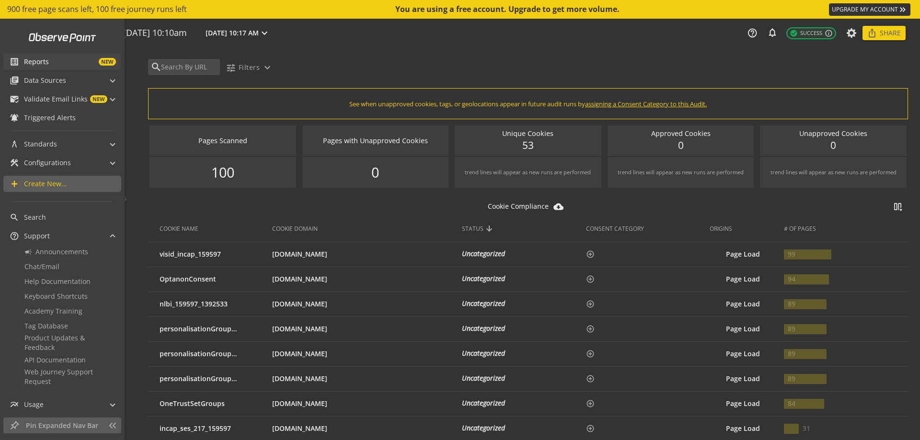
click at [21, 60] on span "list_alt" at bounding box center [17, 62] width 14 height 10
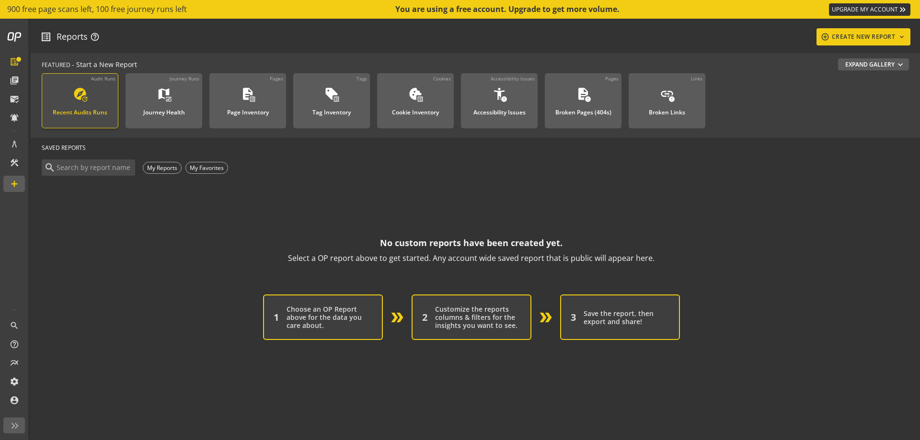
click at [101, 114] on div "Recent Audits Runs" at bounding box center [80, 109] width 55 height 12
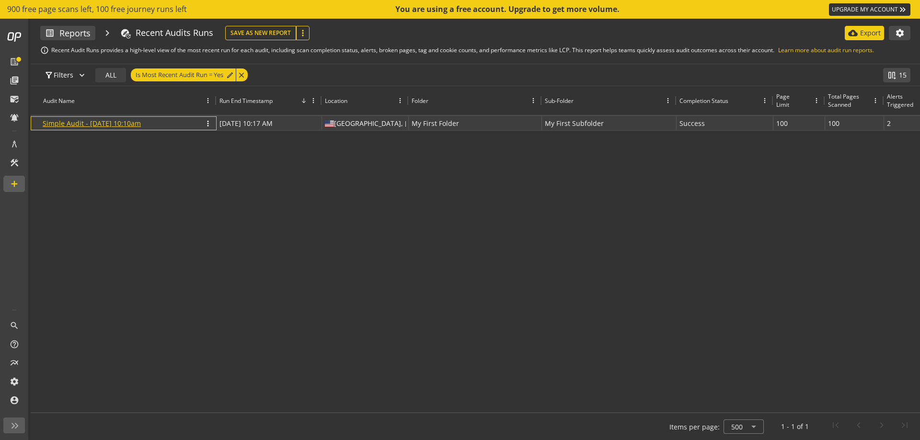
click at [137, 124] on link "Simple Audit - [DATE] 10:10am" at bounding box center [92, 123] width 98 height 9
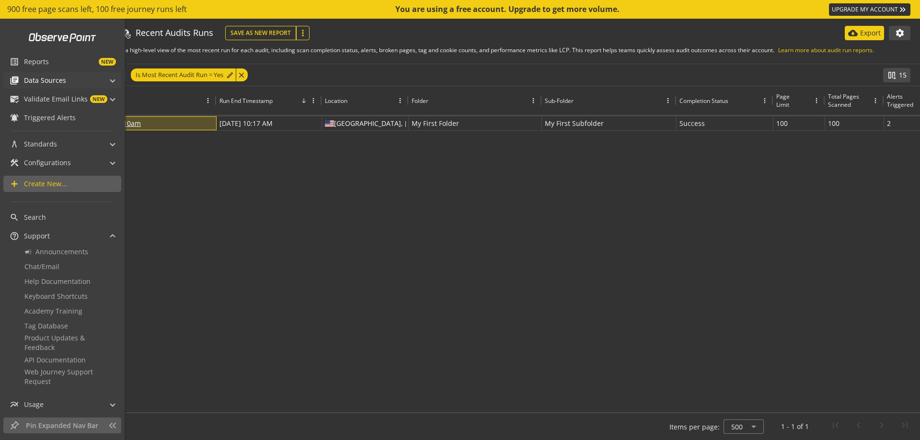
click at [111, 81] on span at bounding box center [113, 79] width 4 height 10
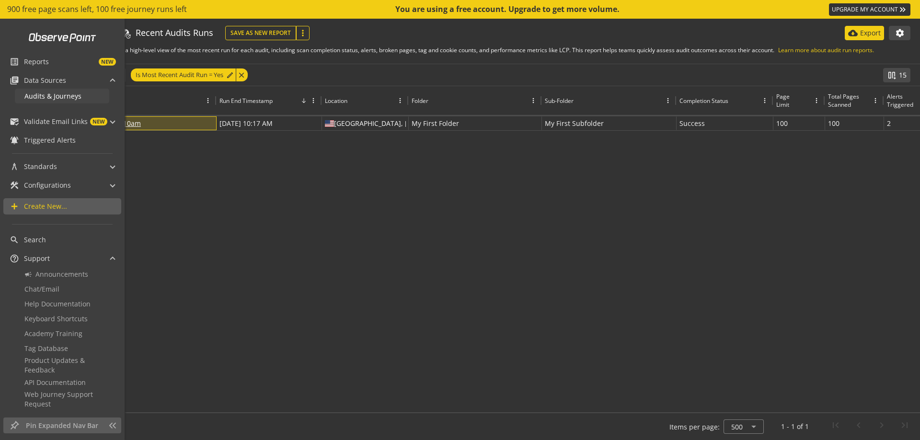
click at [72, 96] on span "Audits & Journeys" at bounding box center [52, 95] width 57 height 9
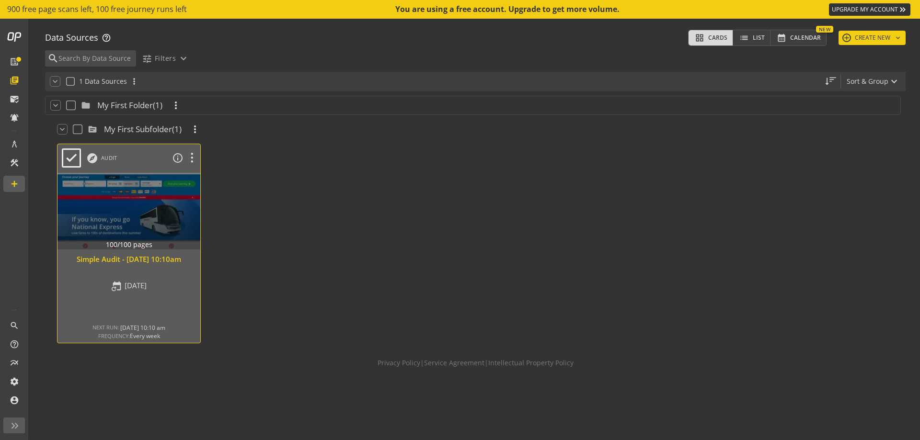
click at [142, 232] on div at bounding box center [129, 211] width 150 height 80
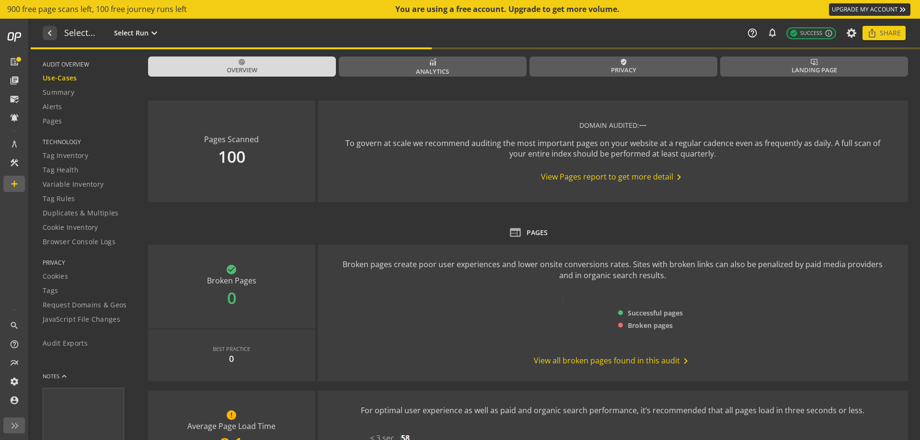
type textarea "Notes can include: -a description of what this audit is validating -changes in …"
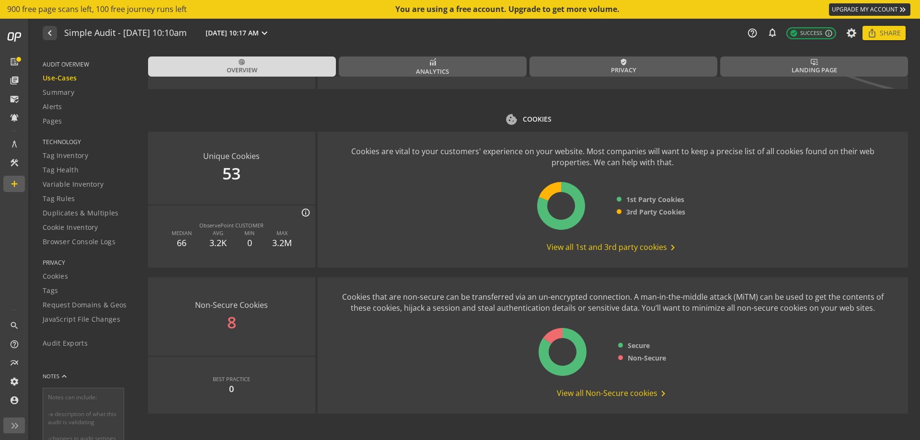
scroll to position [1189, 0]
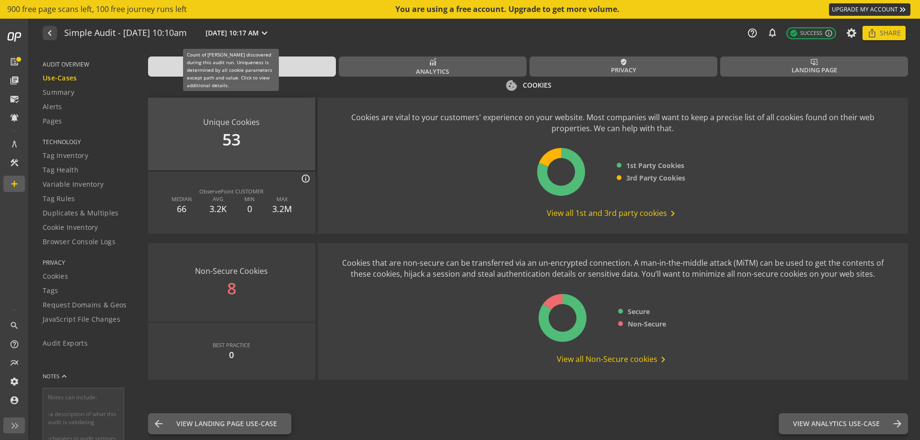
click at [239, 137] on div "Unique Cookies 53" at bounding box center [231, 134] width 167 height 73
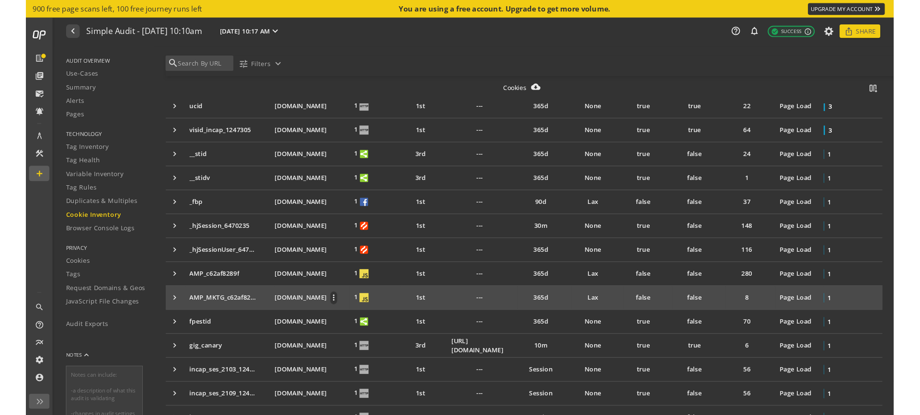
scroll to position [910, 0]
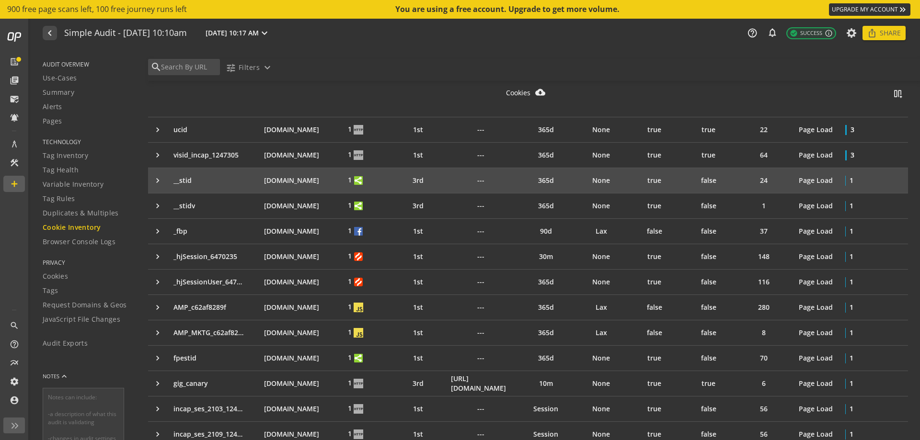
click at [158, 181] on div "keyboard_arrow_right" at bounding box center [161, 181] width 16 height 10
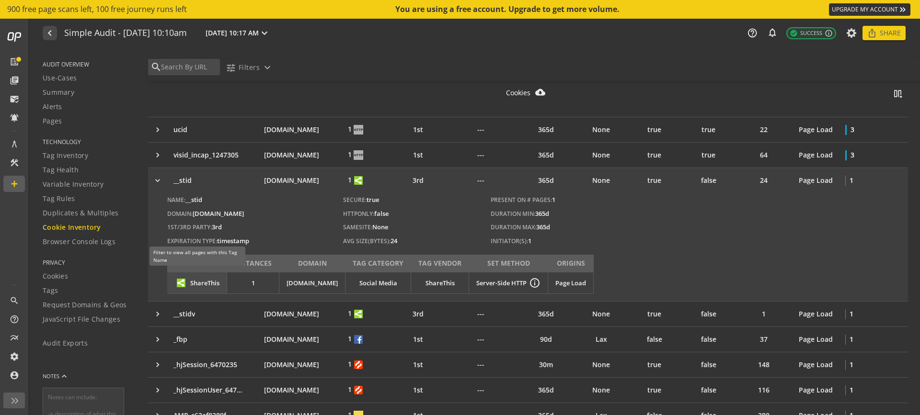
click at [158, 177] on div "keyboard_arrow_right" at bounding box center [161, 181] width 16 height 10
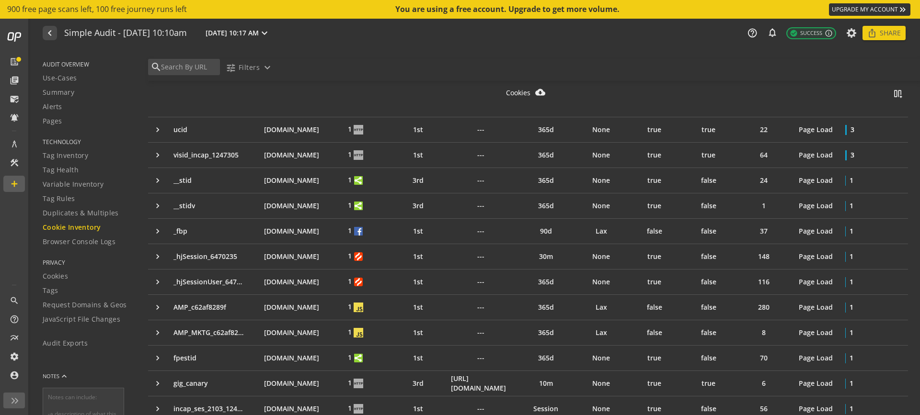
scroll to position [0, 0]
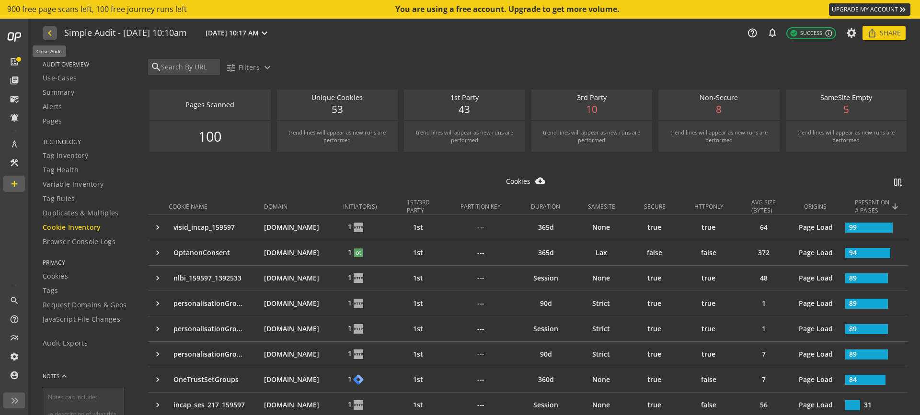
click at [50, 33] on mat-icon "navigate_before" at bounding box center [49, 32] width 10 height 11
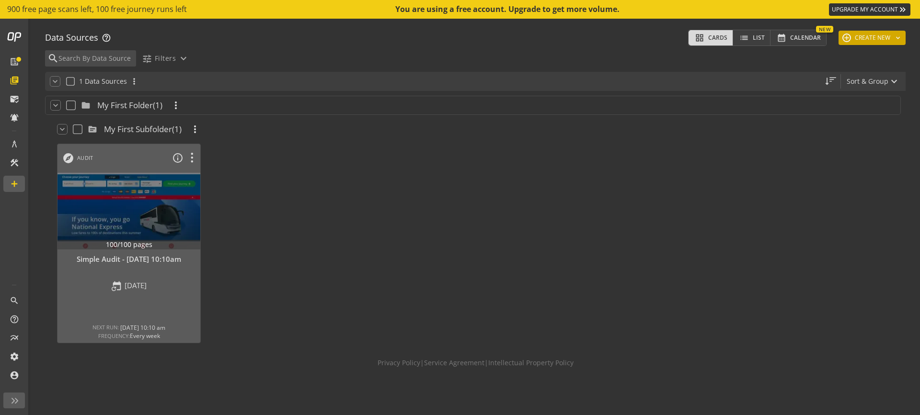
click at [882, 37] on button "add CREATE NEW keyboard_arrow_down" at bounding box center [871, 38] width 67 height 14
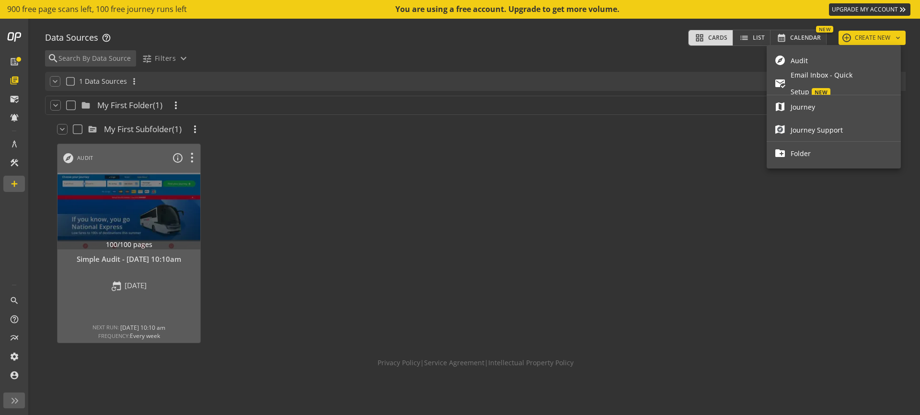
click at [814, 60] on span "Audit" at bounding box center [841, 60] width 102 height 17
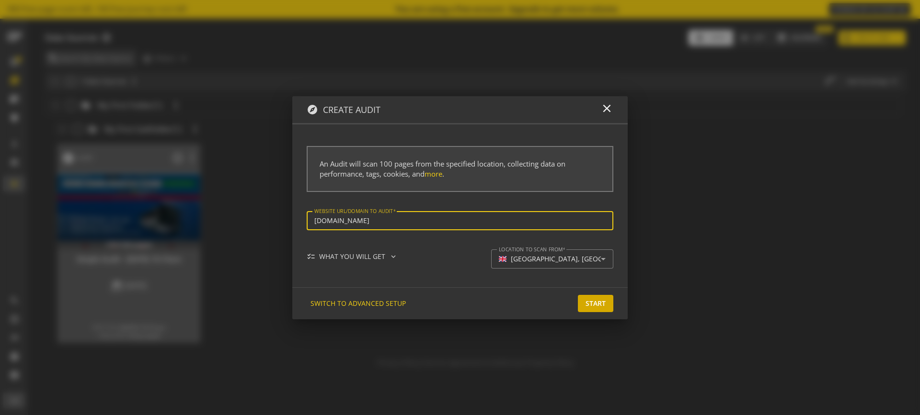
type input "[URL][DOMAIN_NAME]"
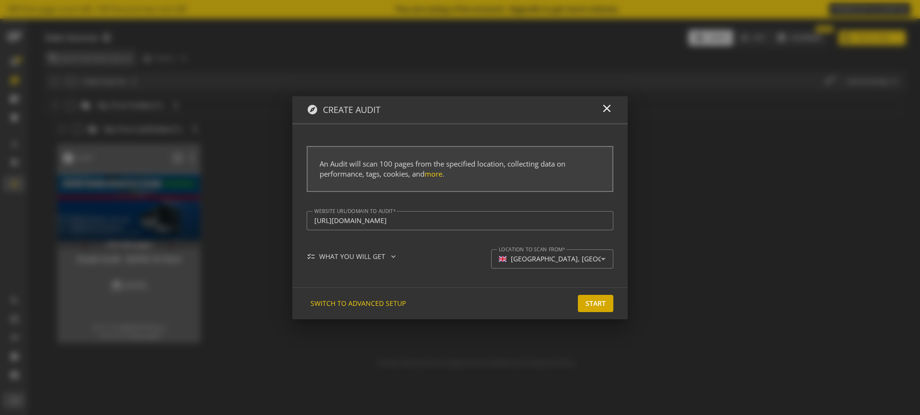
click at [587, 306] on span "Start" at bounding box center [595, 303] width 20 height 17
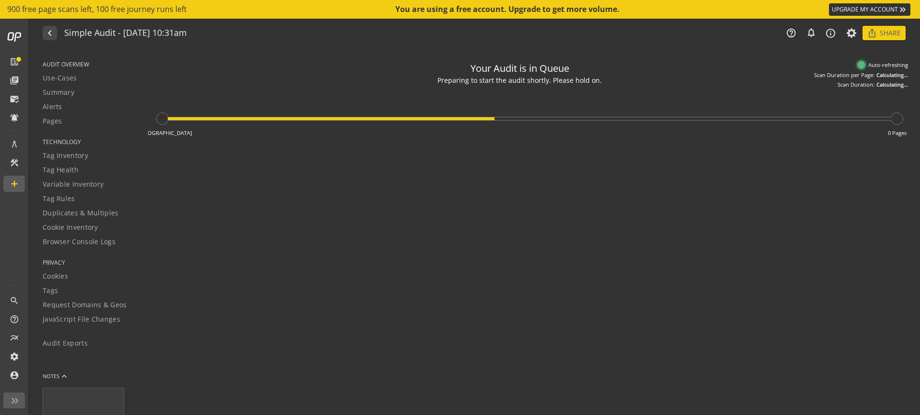
type textarea "Notes can include: -a description of what this audit is validating -changes in …"
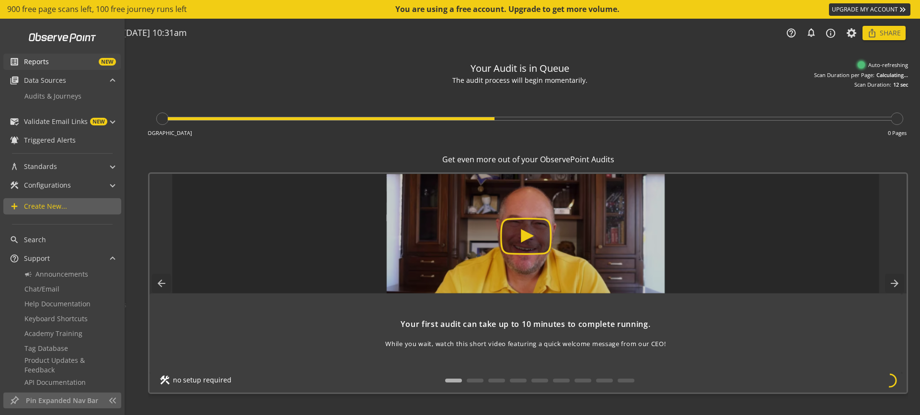
click at [57, 62] on span "NEW" at bounding box center [82, 62] width 67 height 8
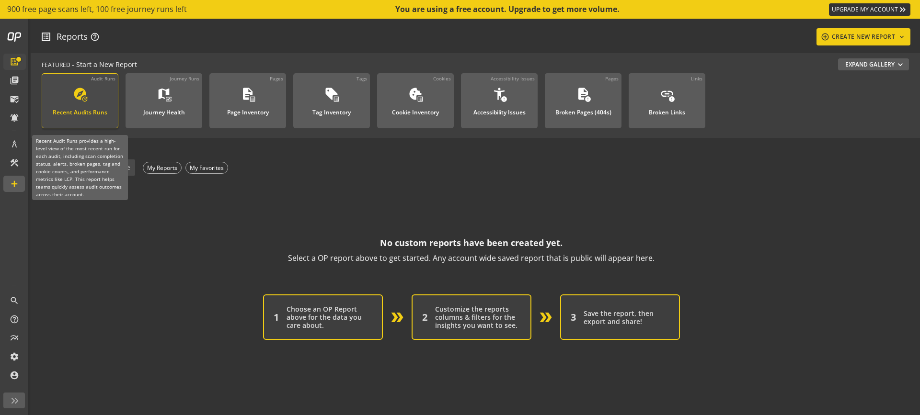
click at [86, 115] on div "Recent Audits Runs" at bounding box center [80, 109] width 55 height 12
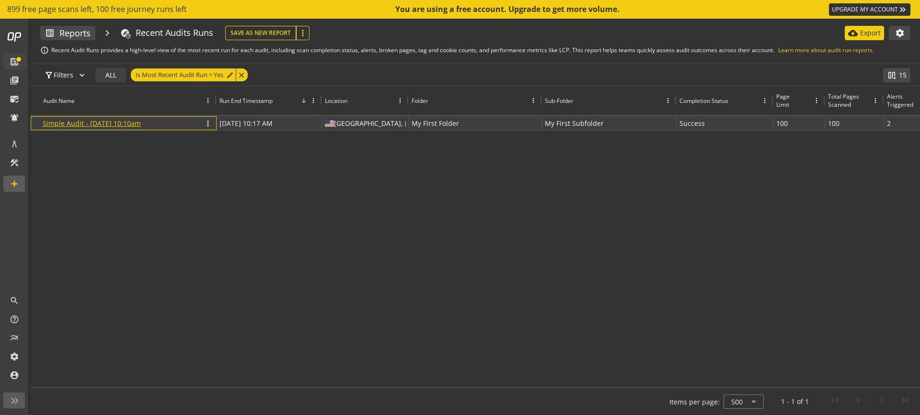
click at [99, 124] on link "Simple Audit - [DATE] 10:10am" at bounding box center [92, 123] width 98 height 9
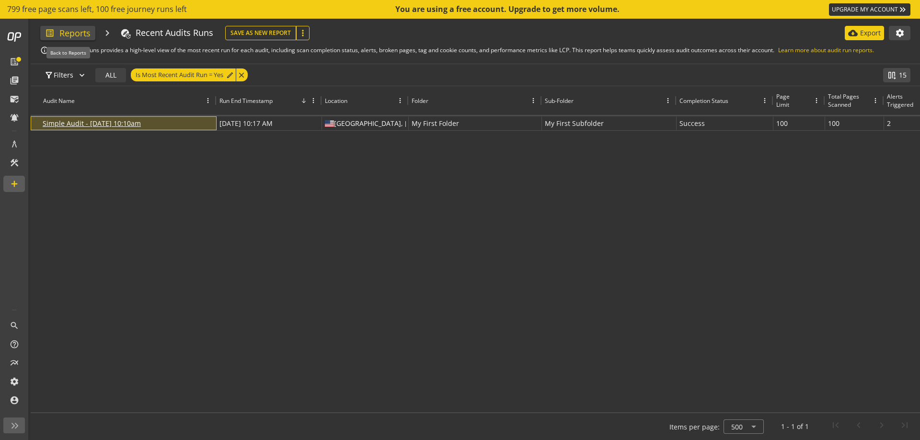
click at [78, 37] on span at bounding box center [68, 33] width 23 height 23
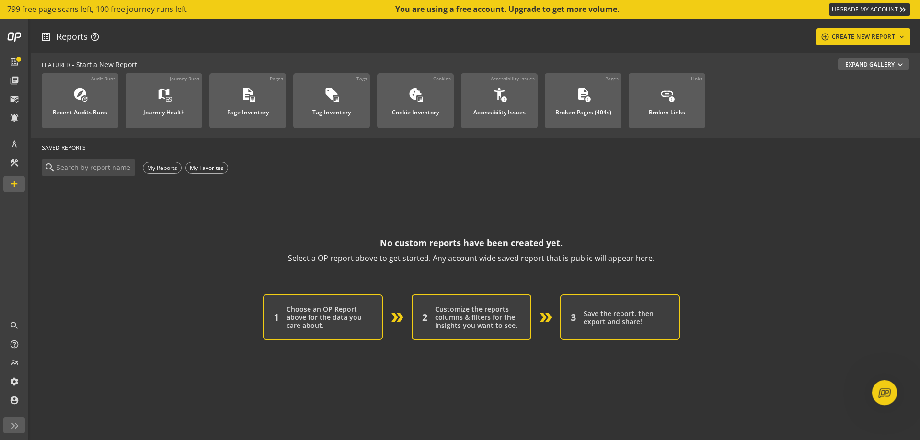
click at [879, 384] on icon "Open Intercom Messenger" at bounding box center [883, 392] width 16 height 16
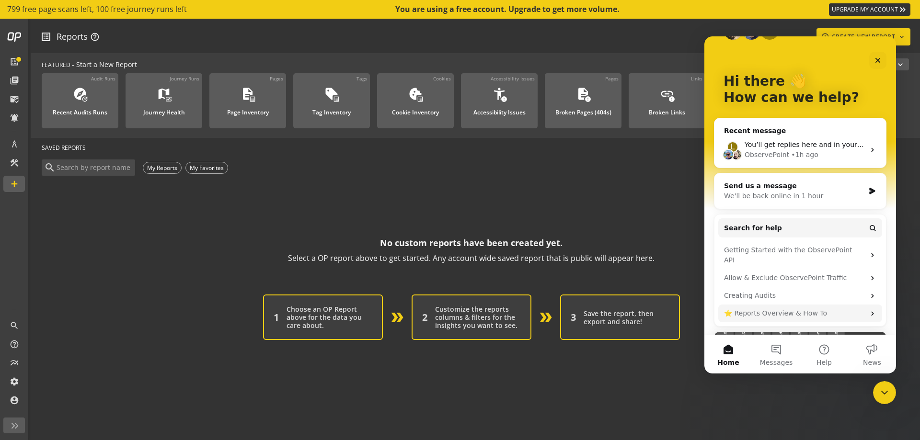
scroll to position [48, 0]
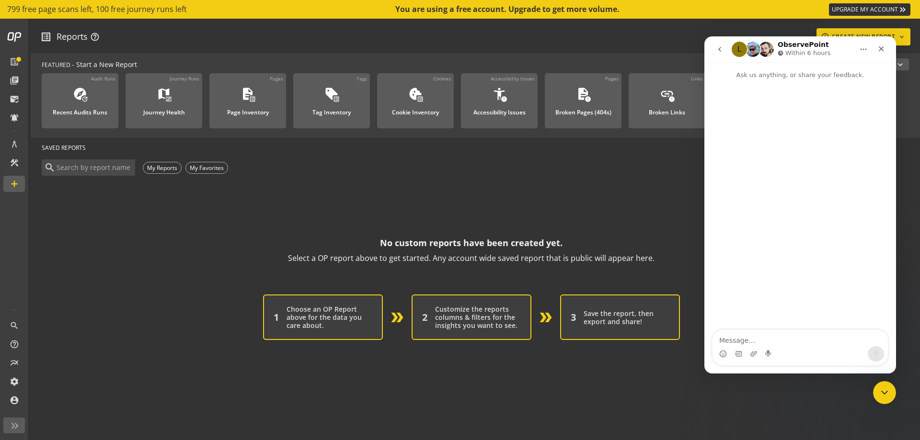
scroll to position [64, 0]
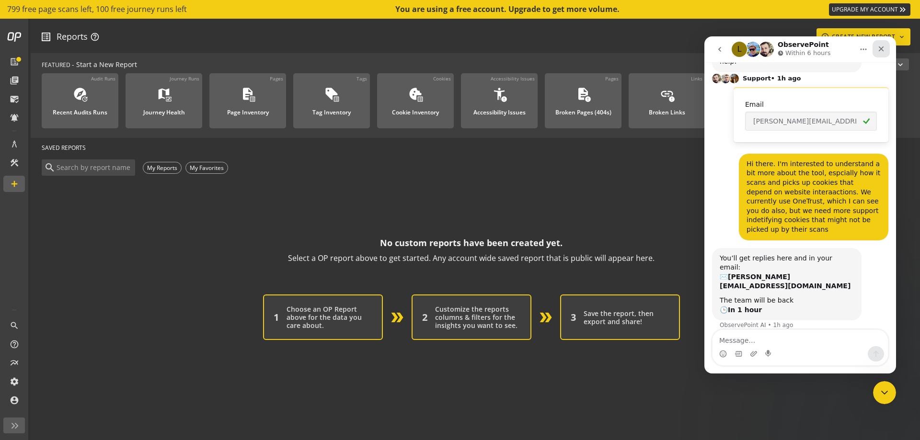
click at [885, 48] on div "Close" at bounding box center [880, 48] width 17 height 17
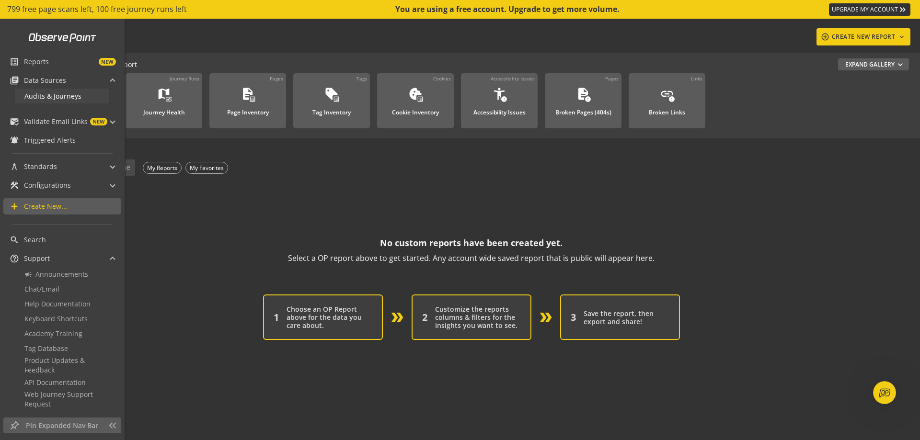
click at [55, 97] on span "Audits & Journeys" at bounding box center [52, 95] width 57 height 9
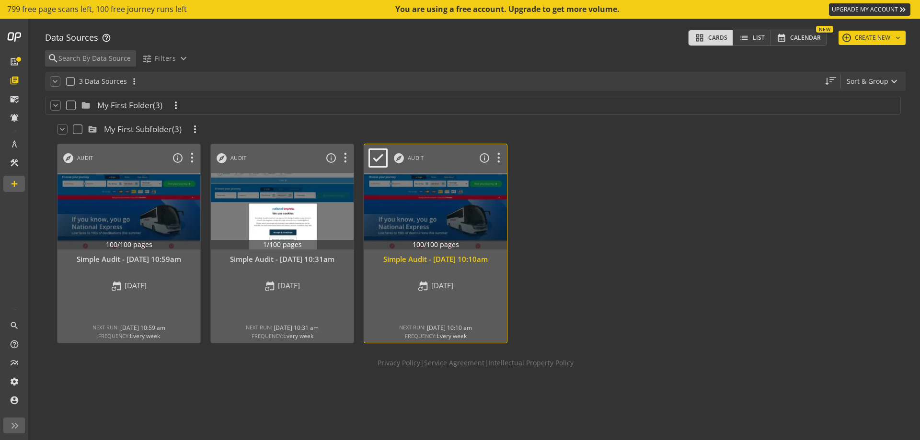
click at [450, 264] on div "Simple Audit - [DATE] 10:10am" at bounding box center [435, 259] width 133 height 10
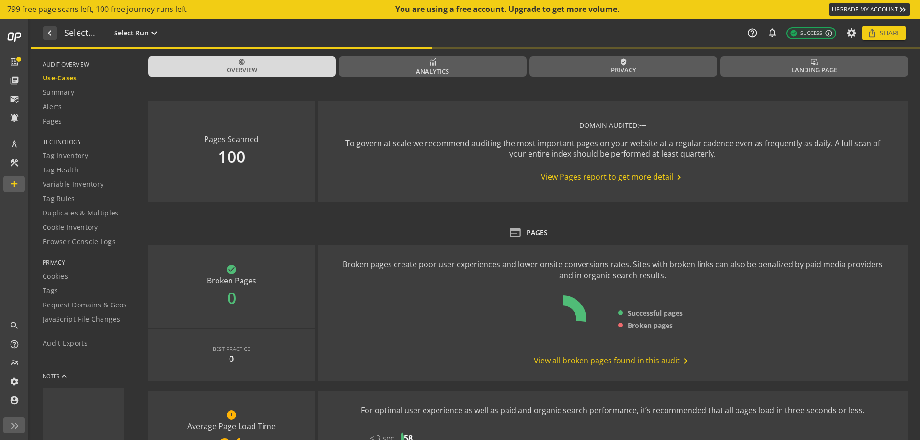
type textarea "Notes can include: -a description of what this audit is validating -changes in …"
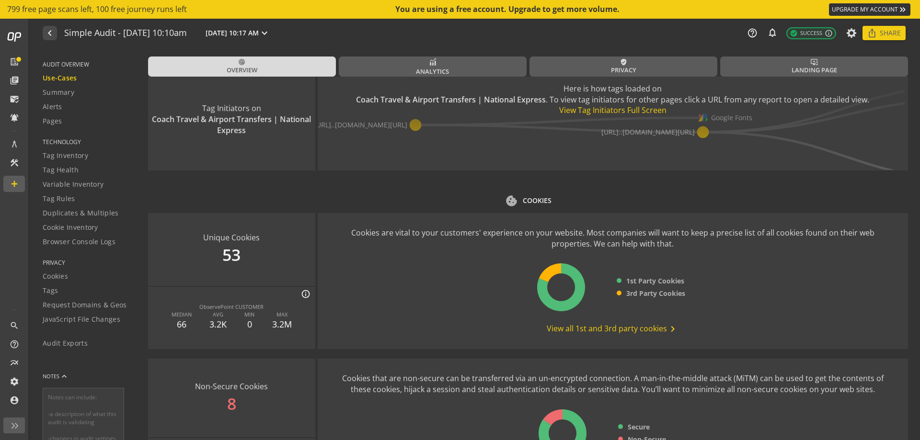
scroll to position [1189, 0]
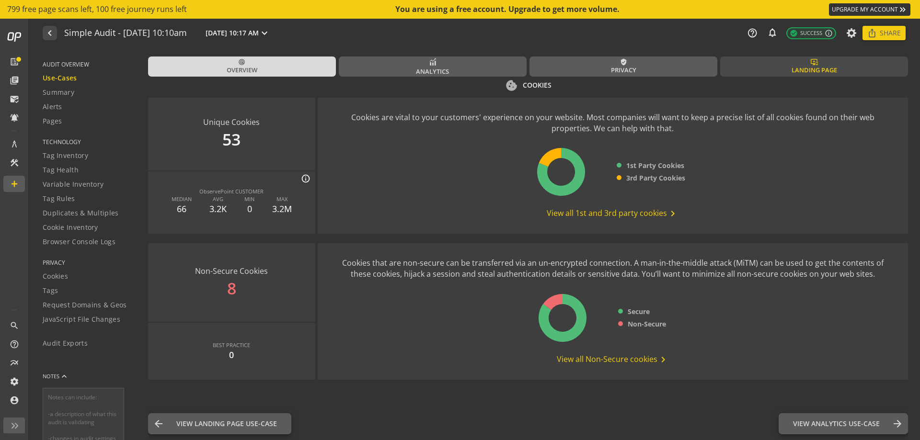
click at [780, 70] on link "important_devices Landing Page" at bounding box center [814, 67] width 188 height 20
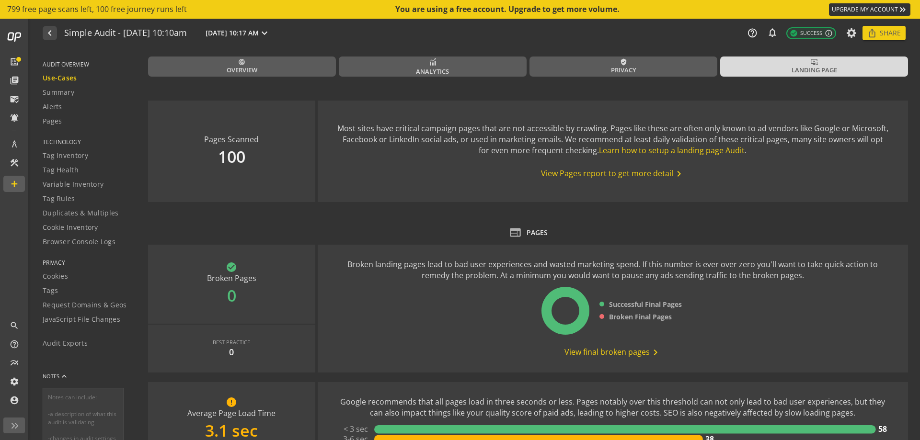
click at [602, 171] on span "View Pages report to get more detail chevron_right" at bounding box center [613, 173] width 144 height 11
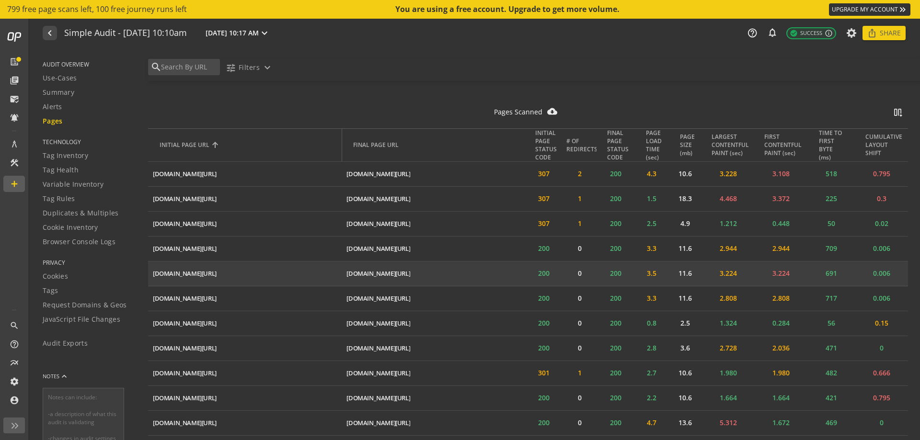
scroll to position [1439, 0]
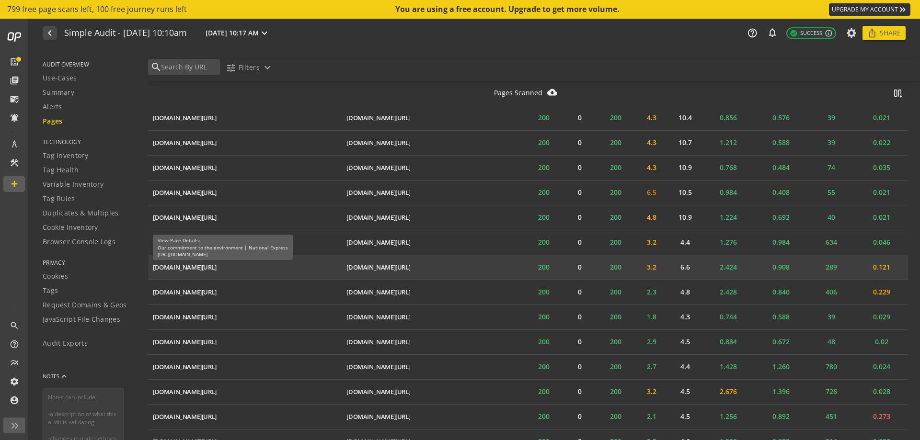
click at [216, 265] on div "[DOMAIN_NAME][URL]" at bounding box center [185, 267] width 64 height 9
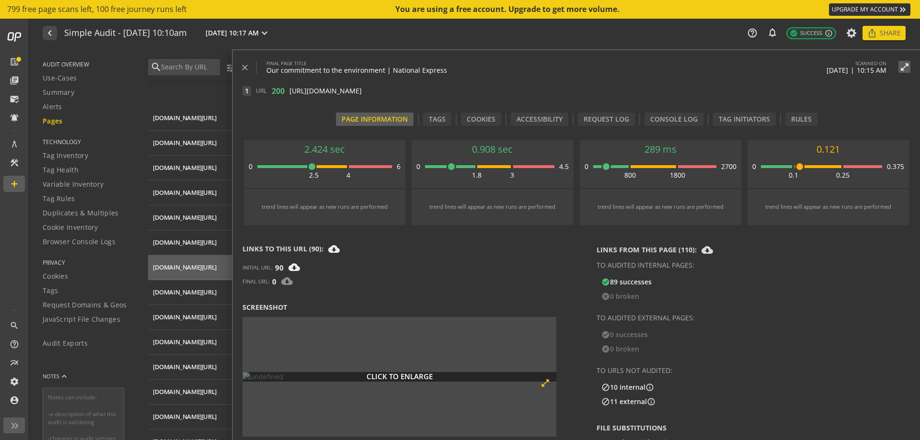
scroll to position [623, 0]
click at [487, 115] on div "Cookies" at bounding box center [481, 119] width 40 height 13
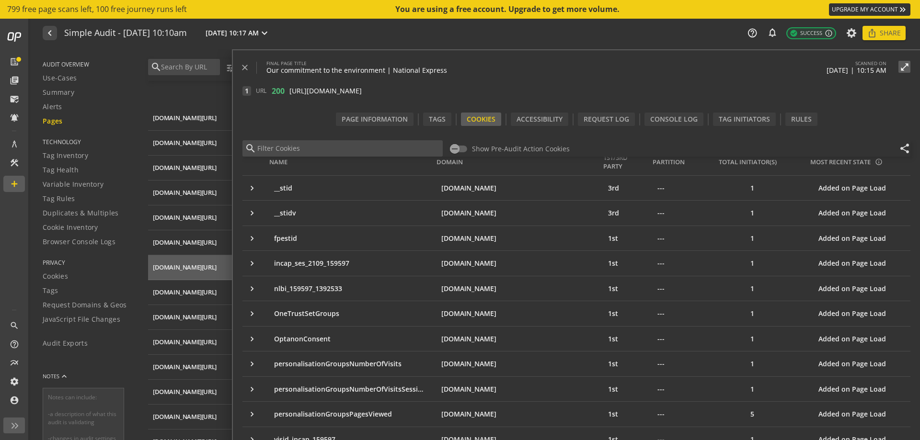
scroll to position [57, 0]
click at [54, 30] on mat-icon "navigate_before" at bounding box center [49, 32] width 10 height 11
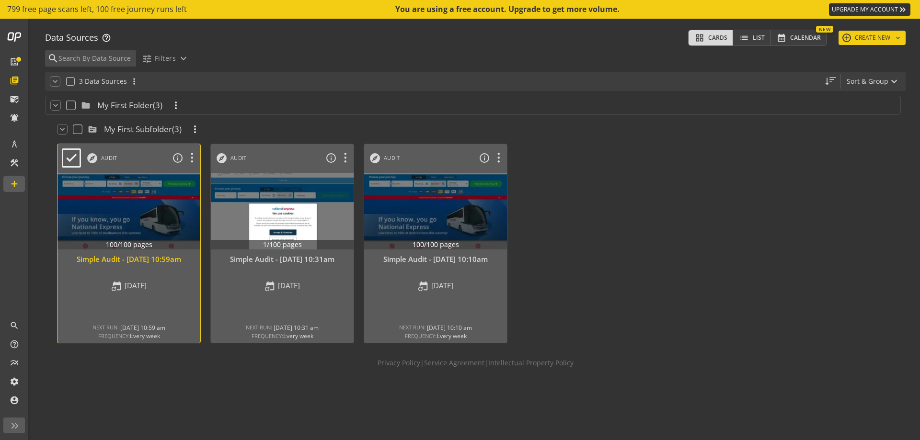
click at [158, 262] on div "Simple Audit - 28 August 2025 | 10:59am" at bounding box center [128, 259] width 133 height 10
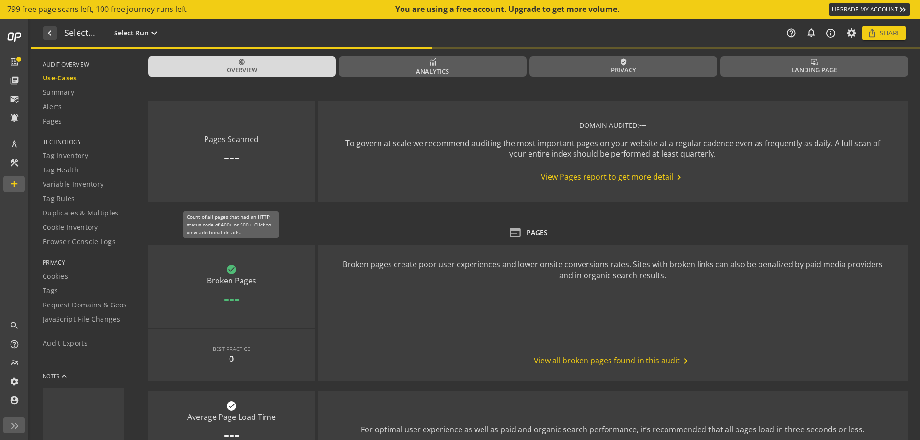
type textarea "Notes can include: -a description of what this audit is validating -changes in …"
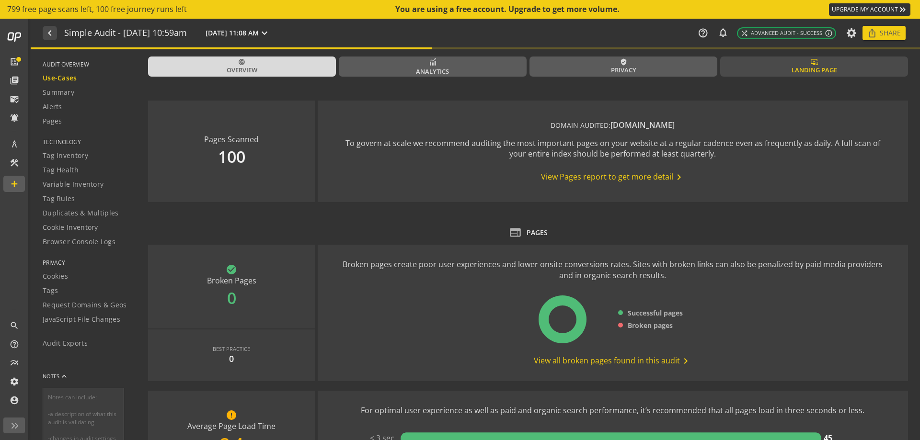
click at [817, 69] on span "Landing Page" at bounding box center [814, 70] width 46 height 9
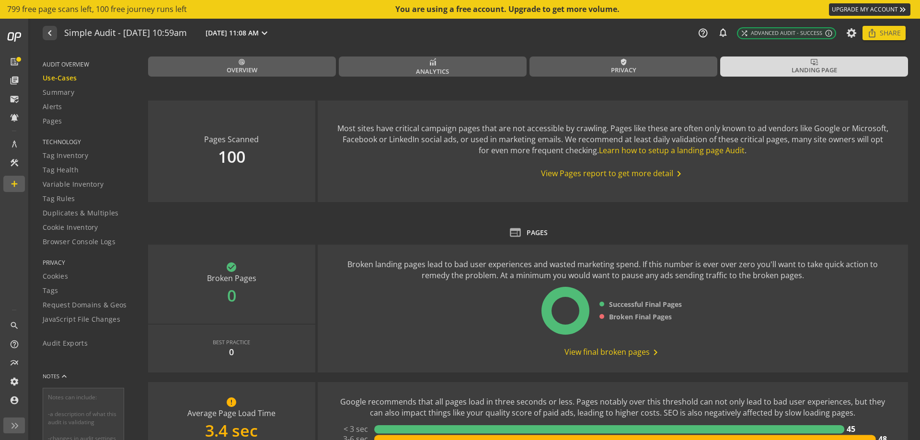
click at [606, 173] on span "View Pages report to get more detail chevron_right" at bounding box center [613, 173] width 144 height 11
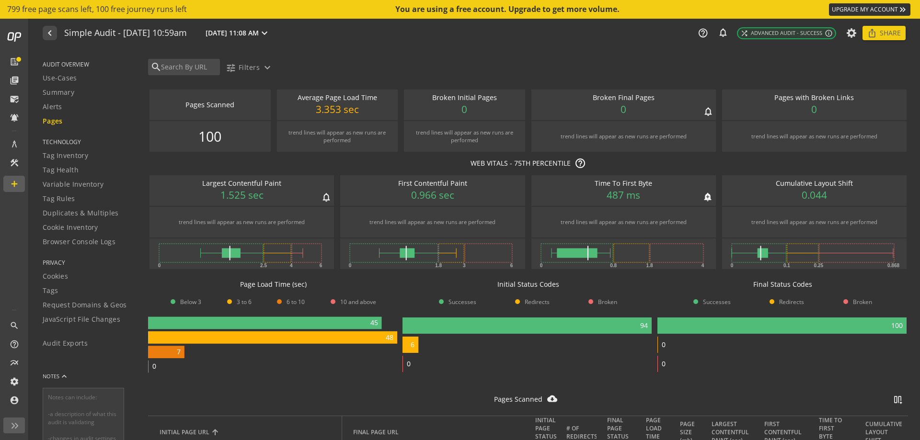
scroll to position [1838, 0]
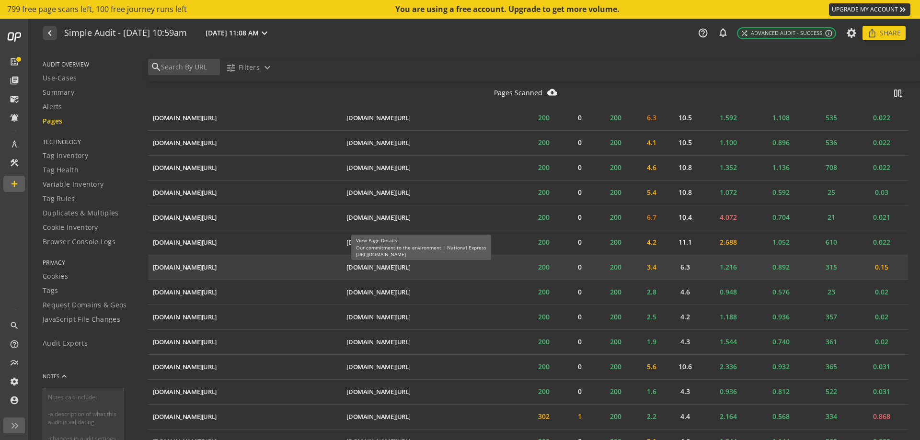
click at [410, 265] on div "[DOMAIN_NAME][URL]" at bounding box center [378, 267] width 64 height 9
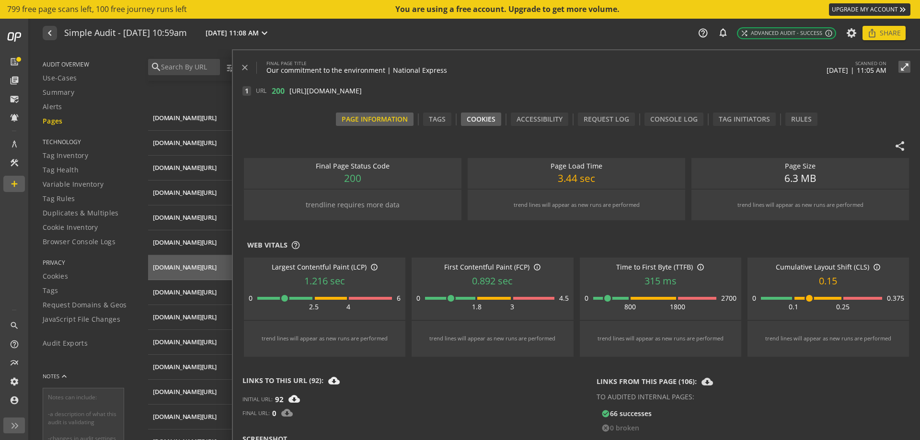
click at [493, 114] on div "Cookies" at bounding box center [481, 119] width 40 height 13
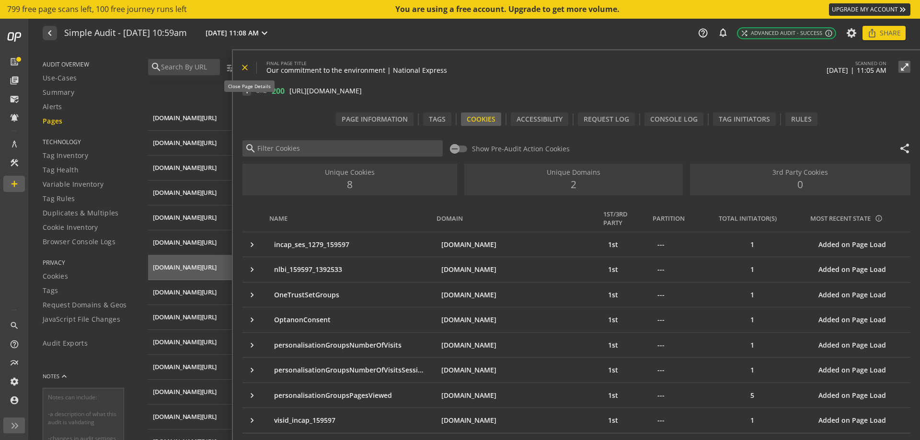
click at [249, 69] on mat-icon "close" at bounding box center [245, 68] width 10 height 10
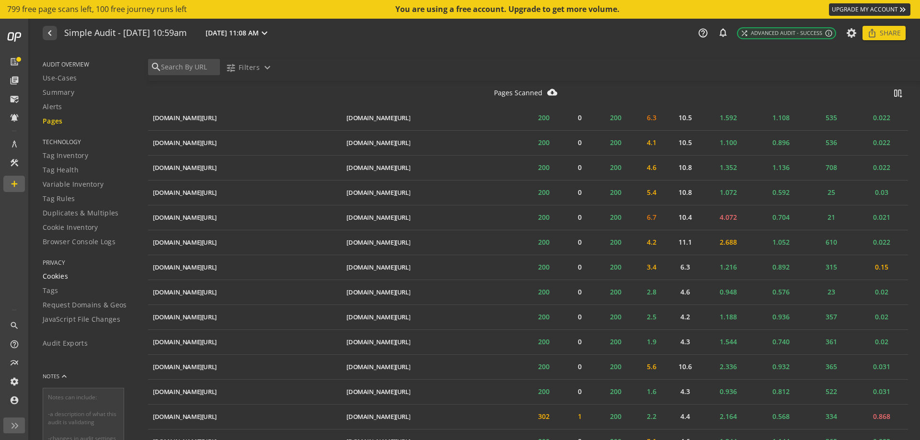
click at [66, 277] on span "Cookies" at bounding box center [55, 277] width 25 height 10
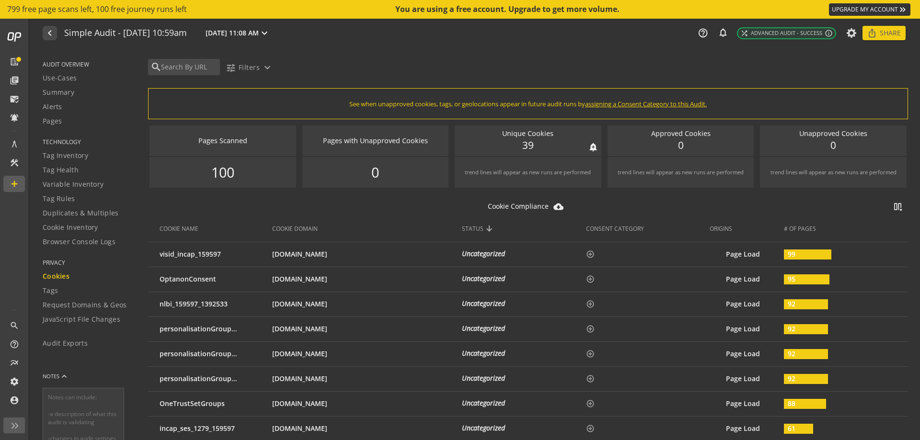
click at [541, 150] on div "Unique Cookies notifications_none add_alert 39" at bounding box center [528, 140] width 147 height 31
click at [564, 172] on div "trend lines will appear as new runs are performed" at bounding box center [528, 173] width 126 height 8
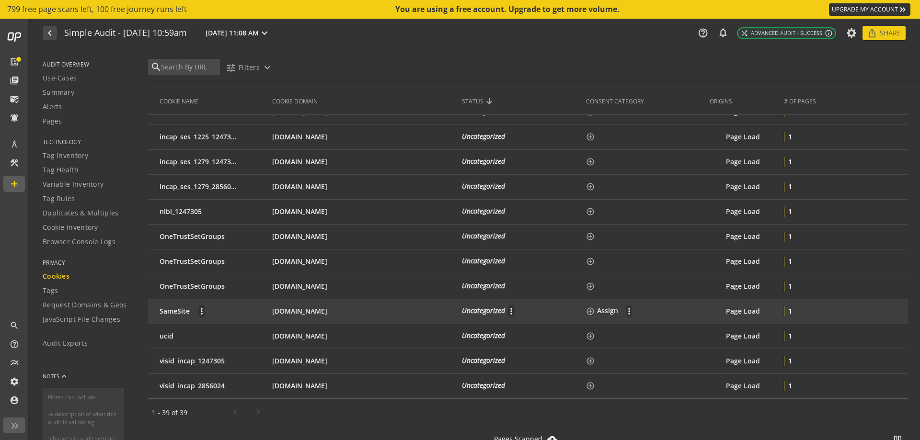
scroll to position [814, 0]
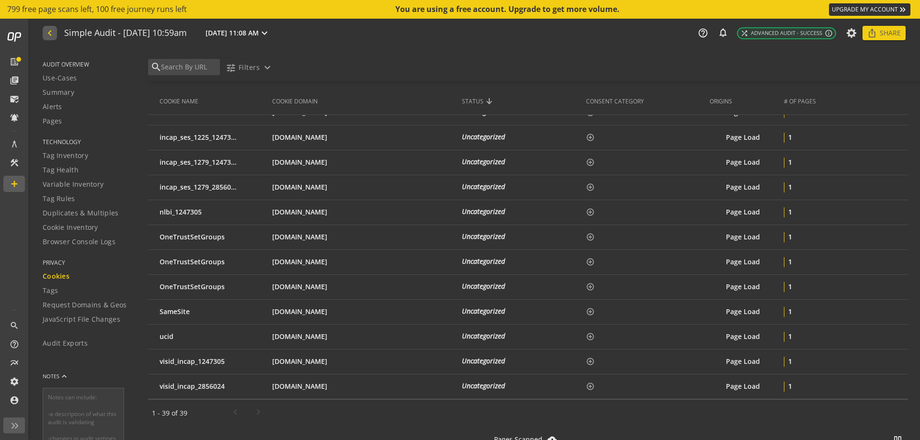
click at [56, 35] on button "navigate_before" at bounding box center [50, 33] width 14 height 14
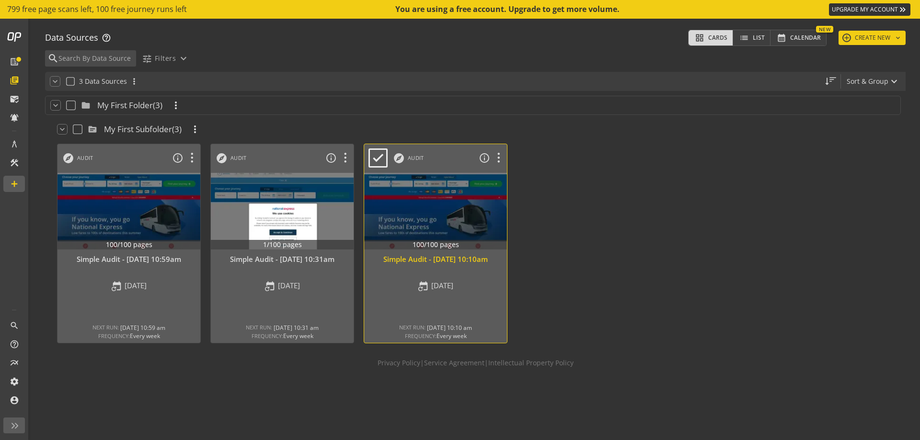
click at [442, 264] on div "Simple Audit - [DATE] 10:10am" at bounding box center [435, 259] width 133 height 10
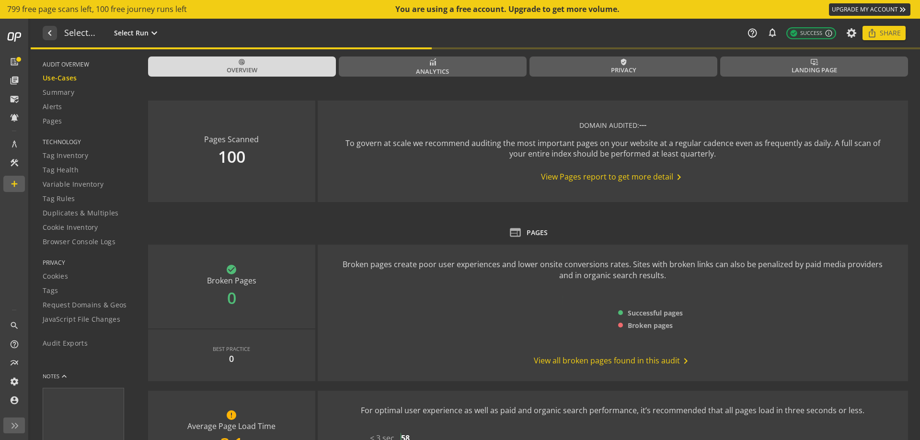
type textarea "Notes can include: -a description of what this audit is validating -changes in …"
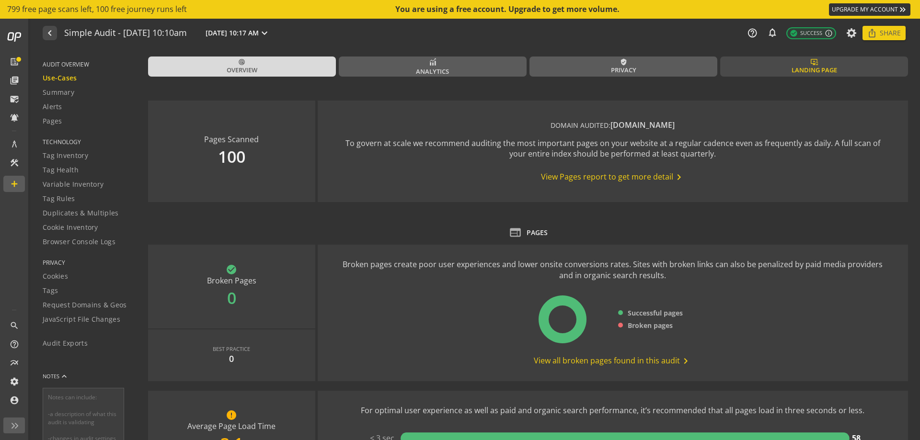
click at [798, 59] on link "important_devices Landing Page" at bounding box center [814, 67] width 188 height 20
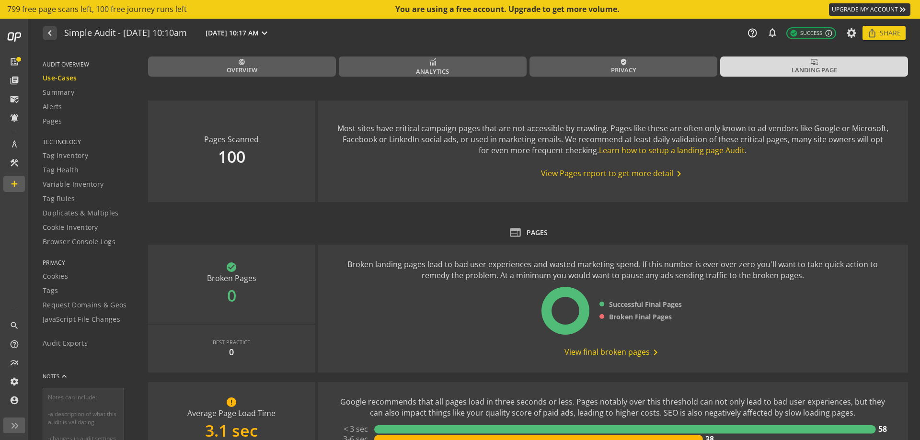
click at [611, 177] on span "View Pages report to get more detail chevron_right" at bounding box center [613, 173] width 144 height 11
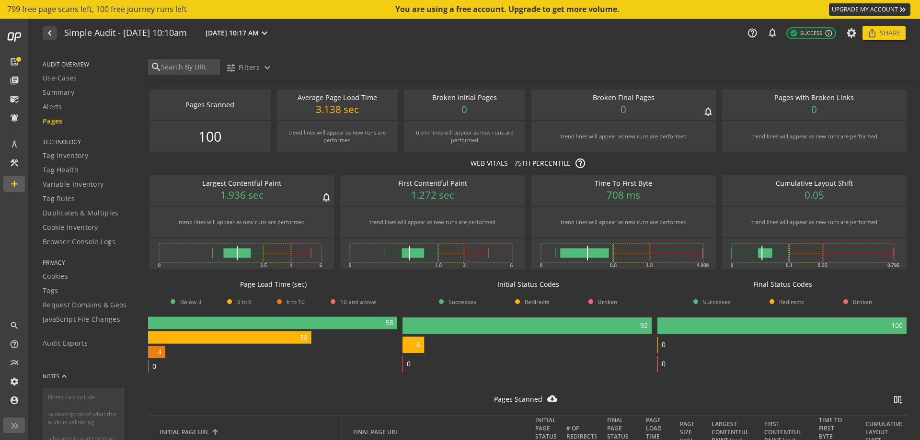
scroll to position [1439, 0]
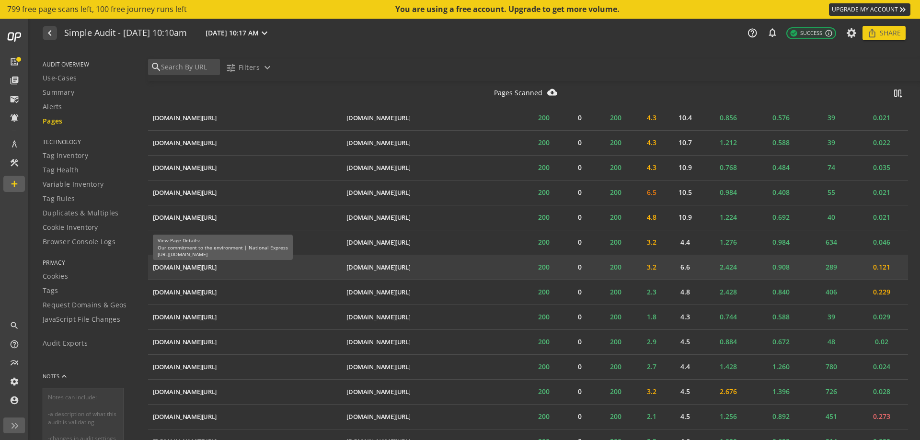
click at [216, 264] on div "[DOMAIN_NAME][URL]" at bounding box center [185, 267] width 64 height 9
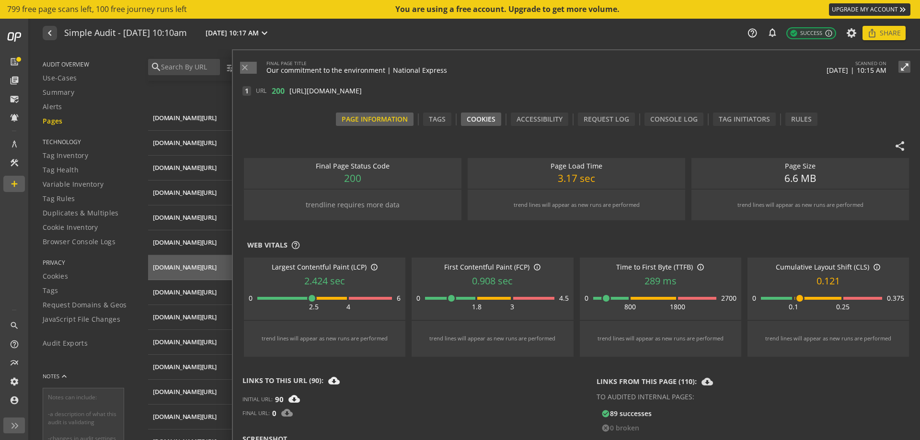
click at [494, 122] on div "Cookies" at bounding box center [481, 119] width 40 height 13
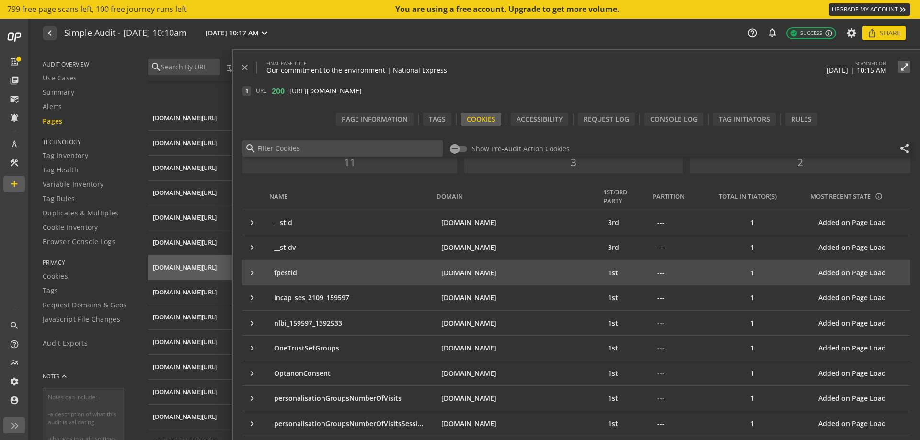
scroll to position [0, 0]
